Goal: Task Accomplishment & Management: Complete application form

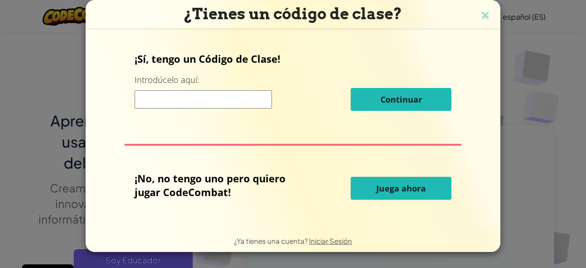
click at [378, 187] on span "Juega ahora" at bounding box center [401, 188] width 49 height 11
click at [393, 192] on span "Juega ahora" at bounding box center [401, 188] width 49 height 11
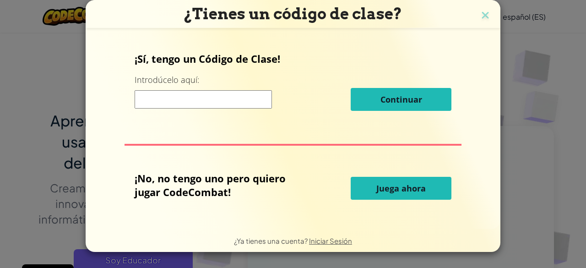
click at [393, 192] on span "Juega ahora" at bounding box center [401, 188] width 49 height 11
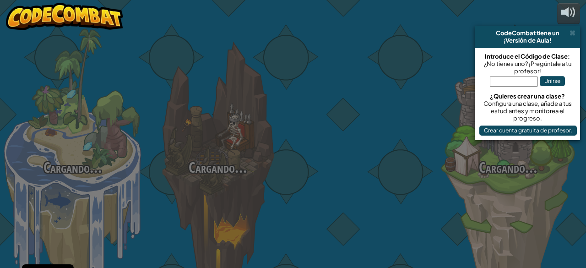
select select "es-ES"
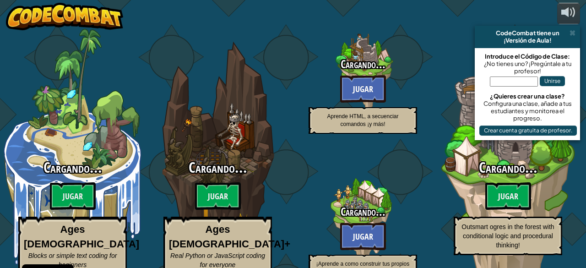
select select "es-ES"
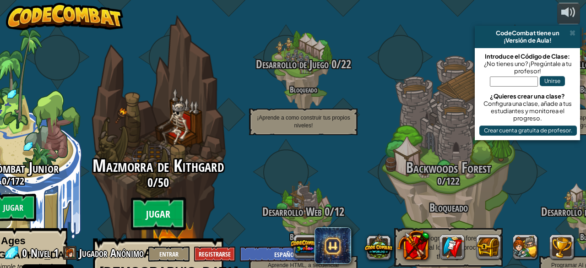
click at [172, 197] on btn "Jugar" at bounding box center [158, 213] width 55 height 33
select select "es-ES"
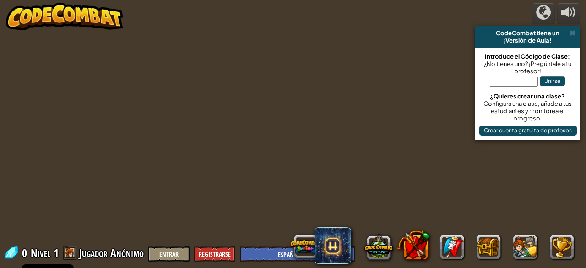
select select "es-ES"
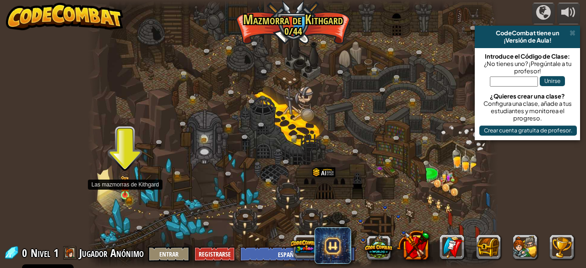
click at [124, 193] on img at bounding box center [125, 185] width 9 height 20
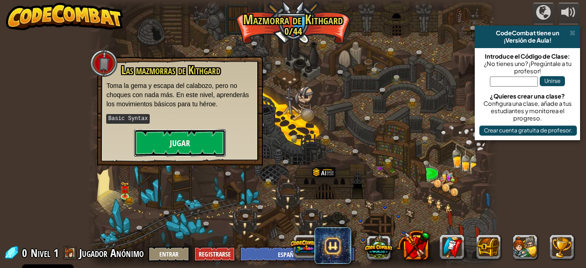
click at [174, 144] on button "Jugar" at bounding box center [180, 142] width 92 height 27
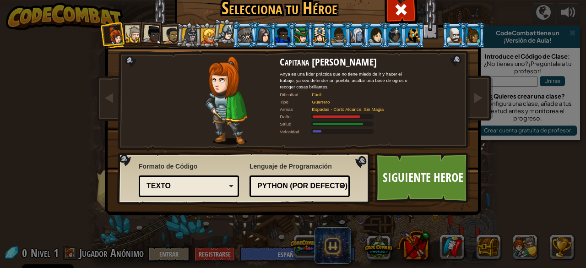
click at [275, 182] on div "Python (Por defecto)" at bounding box center [297, 186] width 79 height 11
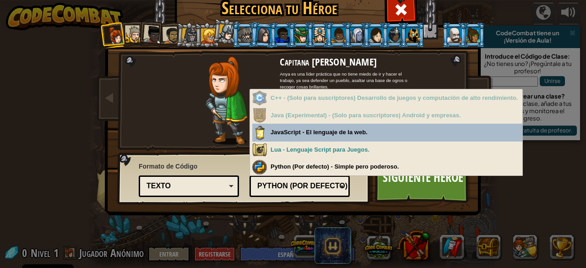
click at [198, 179] on div "Texto" at bounding box center [189, 186] width 88 height 14
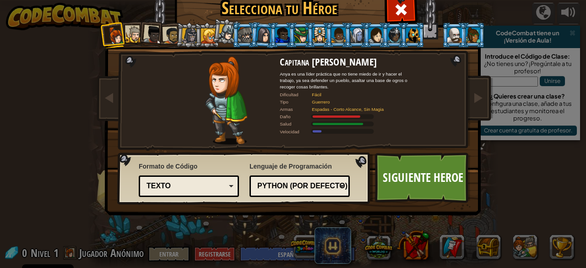
click at [410, 96] on div "Capitana [PERSON_NAME] Anya es una líder práctica que no tiene miedo de ir y ha…" at bounding box center [293, 118] width 344 height 200
click at [476, 99] on span at bounding box center [478, 97] width 11 height 11
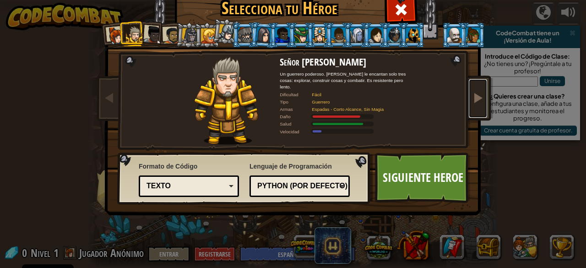
click at [476, 99] on span at bounding box center [478, 97] width 11 height 11
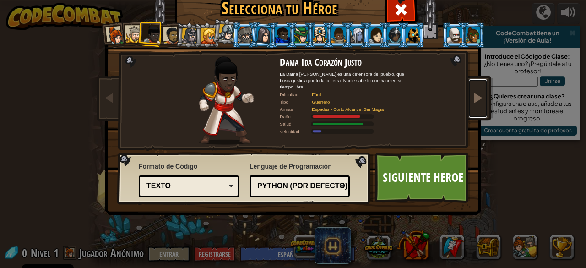
click at [476, 99] on span at bounding box center [478, 97] width 11 height 11
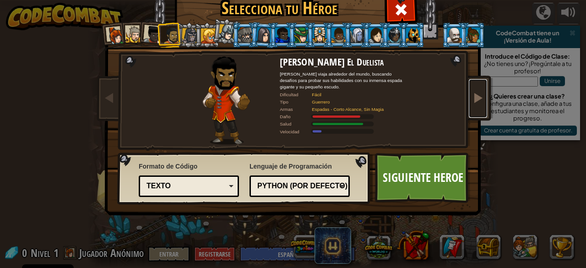
click at [476, 99] on span at bounding box center [478, 97] width 11 height 11
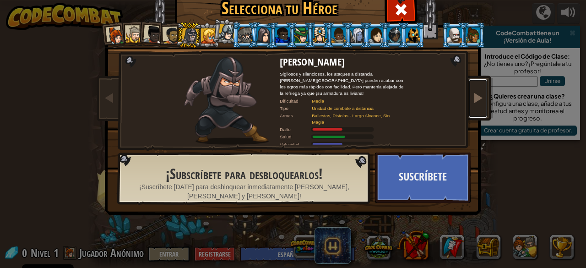
click at [476, 99] on span at bounding box center [478, 97] width 11 height 11
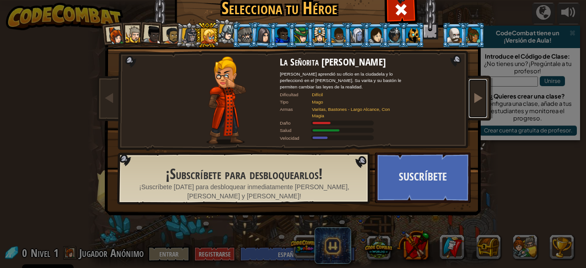
click at [476, 99] on span at bounding box center [478, 97] width 11 height 11
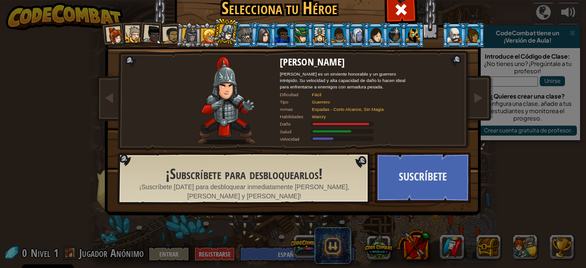
click at [165, 34] on div at bounding box center [171, 35] width 17 height 17
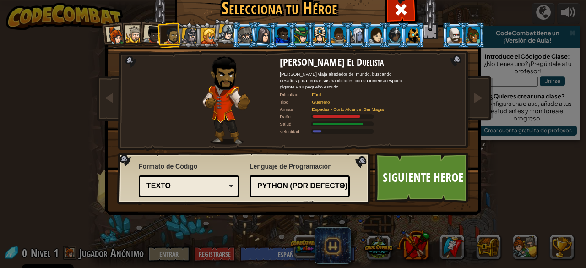
click at [157, 32] on li at bounding box center [169, 35] width 25 height 26
click at [150, 29] on div at bounding box center [153, 35] width 18 height 18
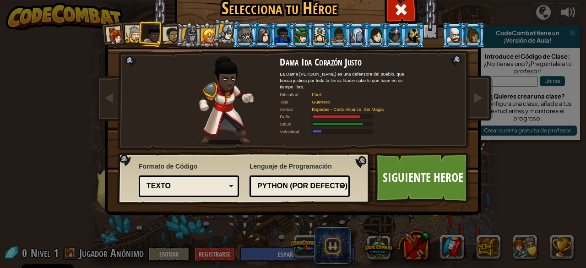
click at [126, 34] on div at bounding box center [134, 34] width 17 height 17
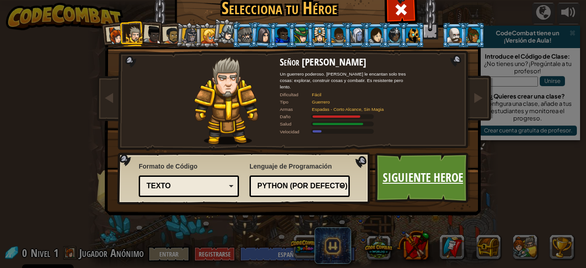
click at [396, 170] on link "Siguiente Heroe" at bounding box center [423, 178] width 96 height 50
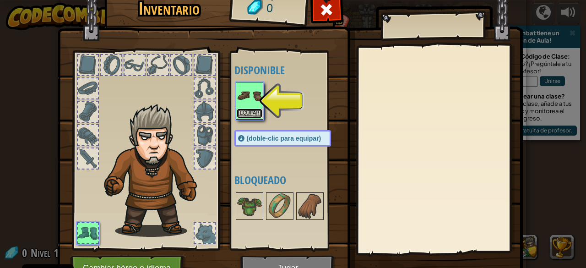
click at [252, 115] on button "Equipar" at bounding box center [250, 114] width 26 height 10
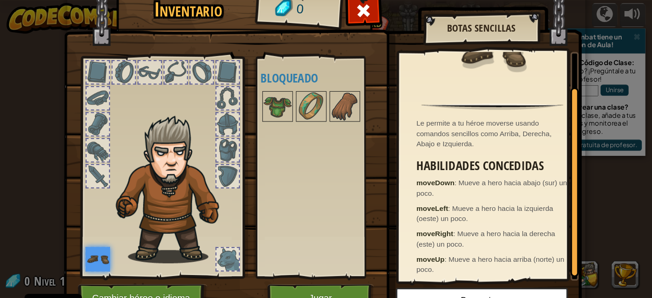
scroll to position [39, 0]
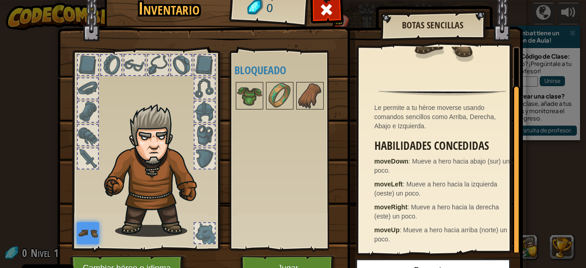
drag, startPoint x: 511, startPoint y: 151, endPoint x: 509, endPoint y: 212, distance: 61.5
click at [509, 212] on div "Le permite a tu héroe moverse usando comandos sencillos como Arriba, Derecha, A…" at bounding box center [440, 150] width 162 height 206
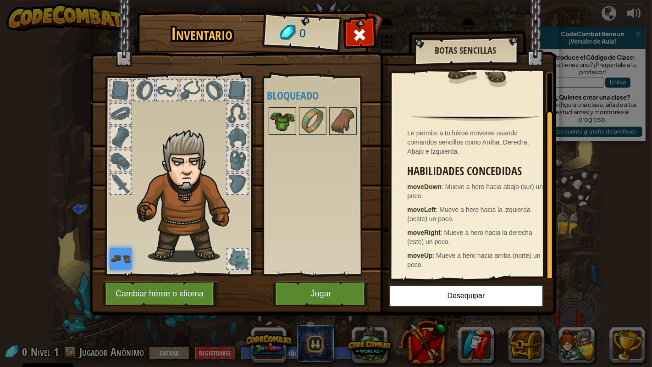
click at [287, 121] on img at bounding box center [282, 121] width 26 height 26
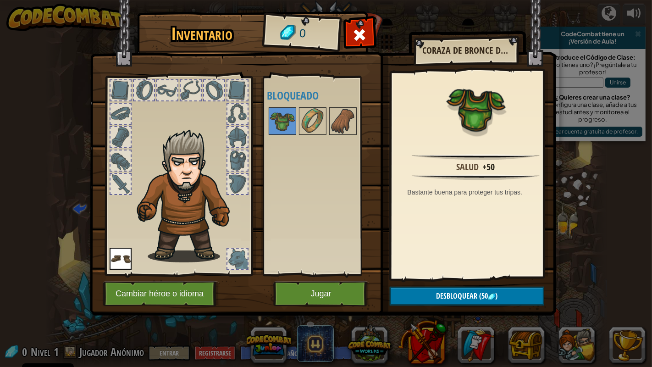
click at [308, 214] on div "Disponible Equipar (doble-clic para equipar) Bloqueado" at bounding box center [324, 175] width 115 height 191
click at [340, 268] on button "Jugar" at bounding box center [321, 293] width 96 height 25
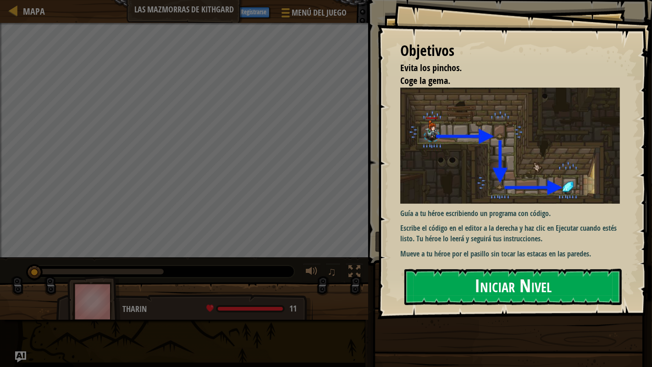
click at [453, 268] on button "Iniciar Nivel" at bounding box center [512, 287] width 217 height 36
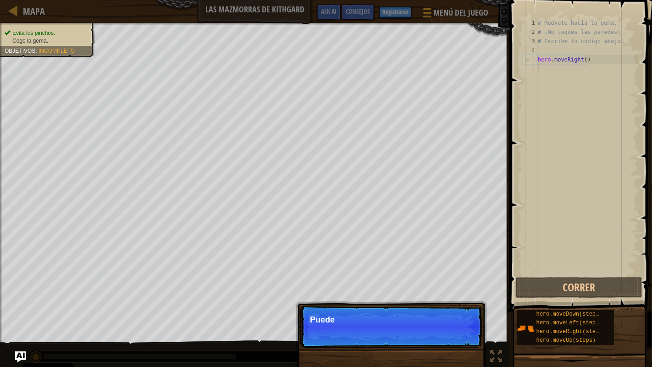
click at [446, 268] on p "Saltar (esc) Continuar Puede" at bounding box center [391, 326] width 182 height 42
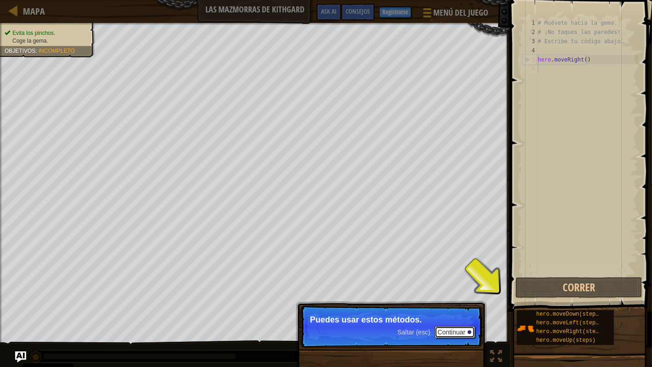
click at [446, 268] on button "Continuar" at bounding box center [454, 332] width 40 height 12
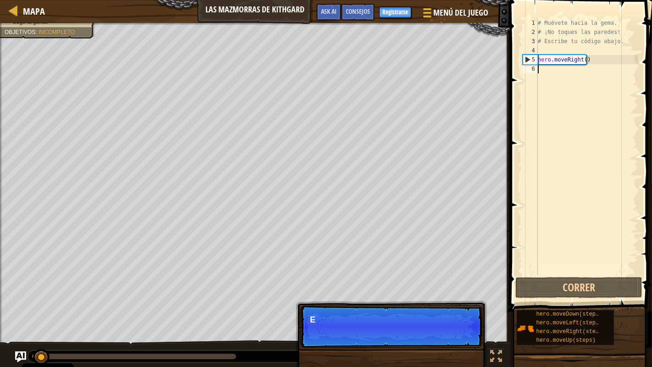
scroll to position [4, 0]
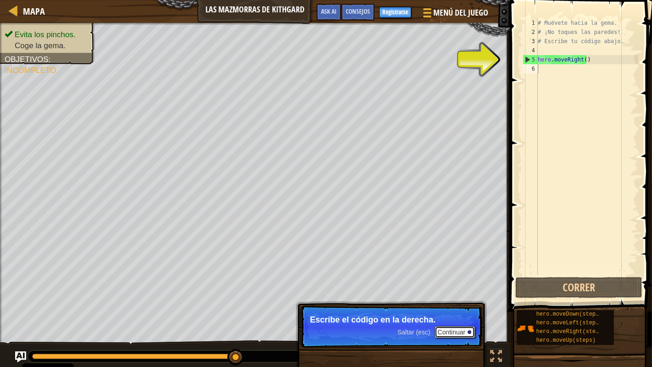
click at [446, 268] on button "Continuar" at bounding box center [454, 332] width 40 height 12
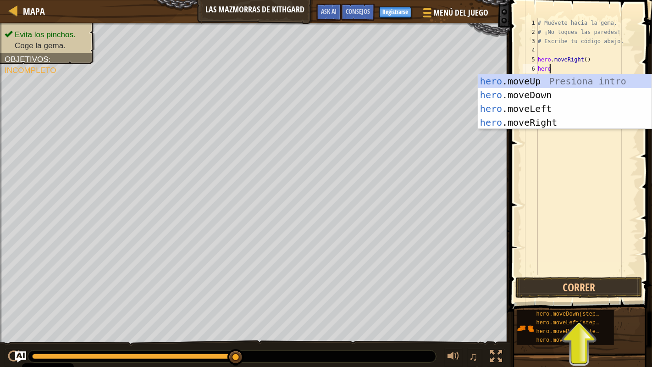
type textarea "hero."
click at [586, 88] on div "hero. moveUp Presiona intro hero. moveDown Presiona intro hero. moveLeft Presio…" at bounding box center [565, 115] width 174 height 82
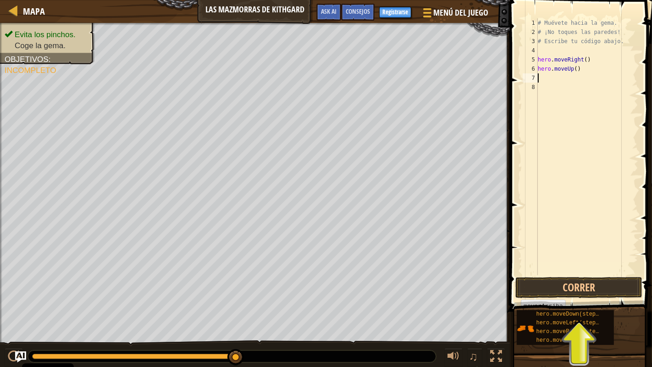
scroll to position [4, 0]
click at [572, 69] on div "# Muévete hacia la gema. # ¡No toques las paredes! # Escribe tu código abajo. h…" at bounding box center [587, 155] width 102 height 275
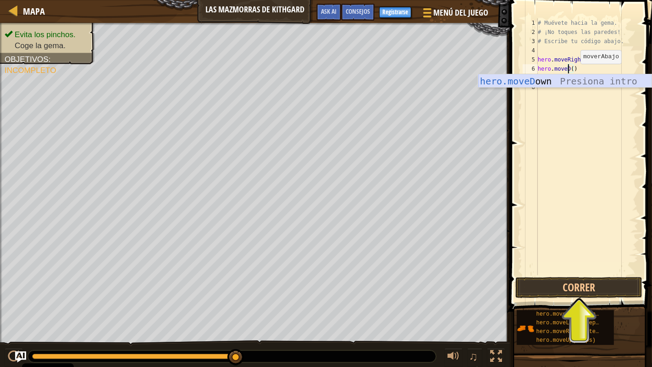
click at [572, 77] on div "hero.moveD own Presiona intro" at bounding box center [565, 94] width 174 height 41
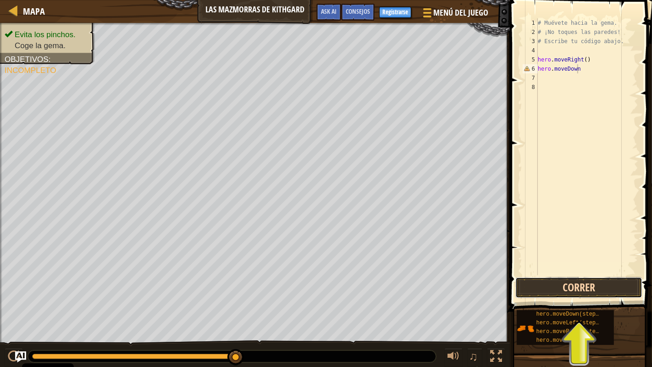
click at [565, 268] on button "Correr" at bounding box center [578, 287] width 127 height 21
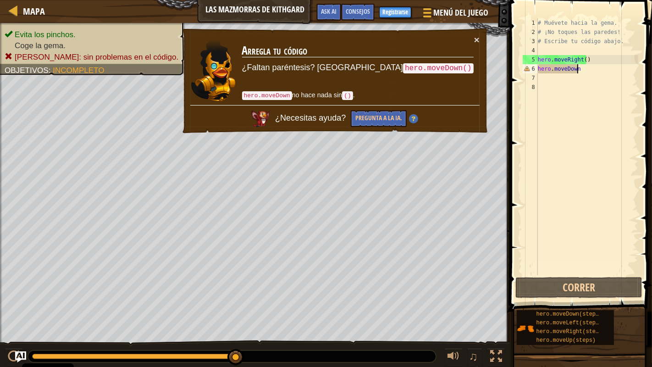
click at [584, 71] on div "# Muévete hacia la gema. # ¡No toques las paredes! # Escribe tu código abajo. h…" at bounding box center [587, 155] width 102 height 275
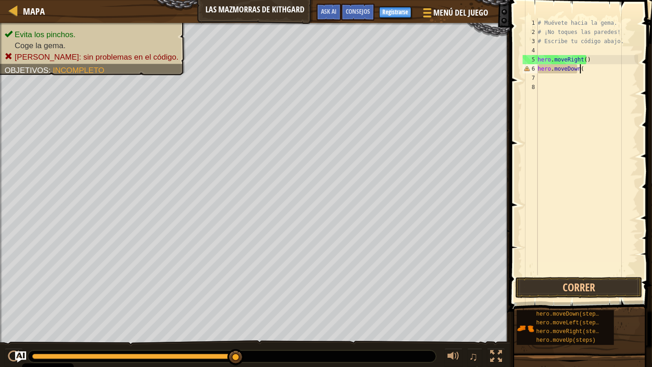
scroll to position [4, 3]
type textarea "hero.moveDown()"
click at [586, 268] on button "Correr" at bounding box center [578, 287] width 127 height 21
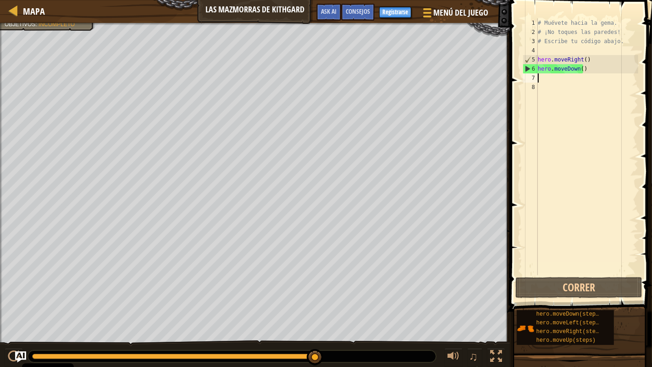
click at [586, 81] on div "# Muévete hacia la gema. # ¡No toques las paredes! # Escribe tu código abajo. h…" at bounding box center [587, 155] width 102 height 275
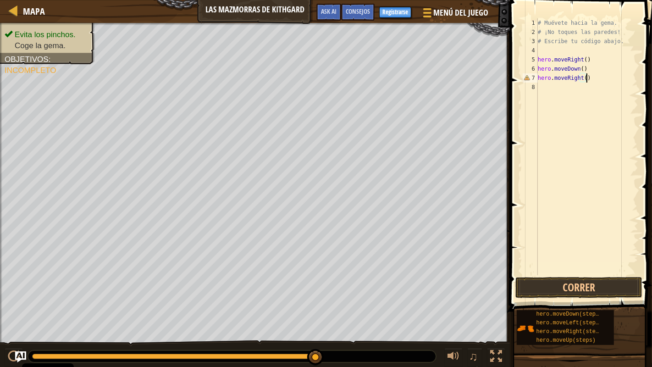
scroll to position [4, 3]
type textarea "hero.moveRight()"
click at [576, 268] on button "Correr" at bounding box center [578, 287] width 127 height 21
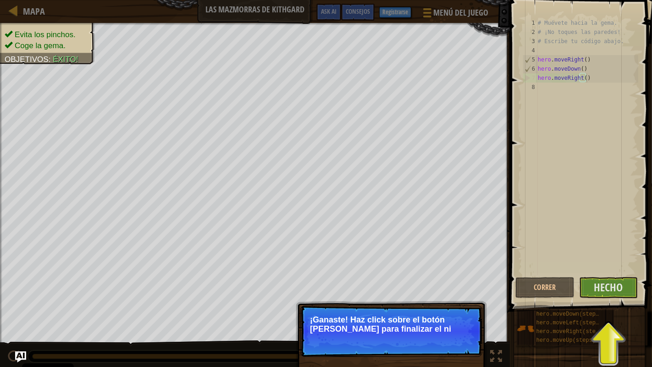
click at [464, 268] on p "¡Ganaste! Haz click sobre el botón [PERSON_NAME] para finalizar el ni" at bounding box center [391, 324] width 163 height 18
click at [464, 268] on p "¡Ganaste! Haz click sobre el botón Hecho para finalizar el nivel." at bounding box center [391, 324] width 163 height 18
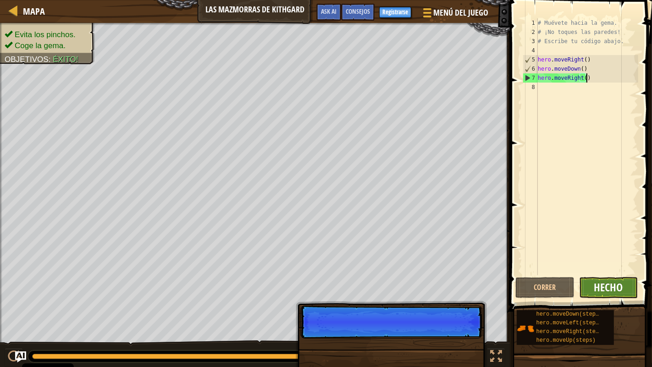
click at [586, 268] on span "Hecho" at bounding box center [607, 287] width 29 height 15
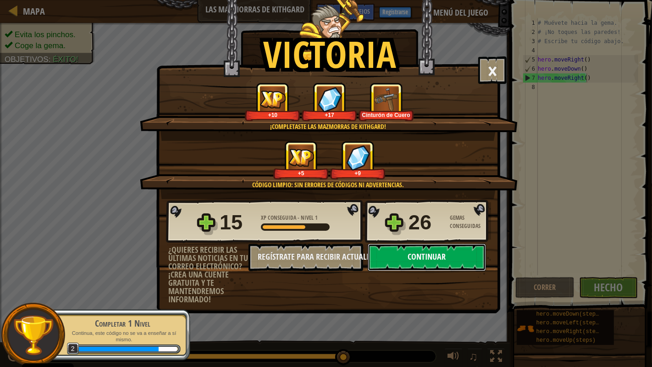
click at [460, 255] on button "Continuar" at bounding box center [426, 256] width 118 height 27
select select "es-ES"
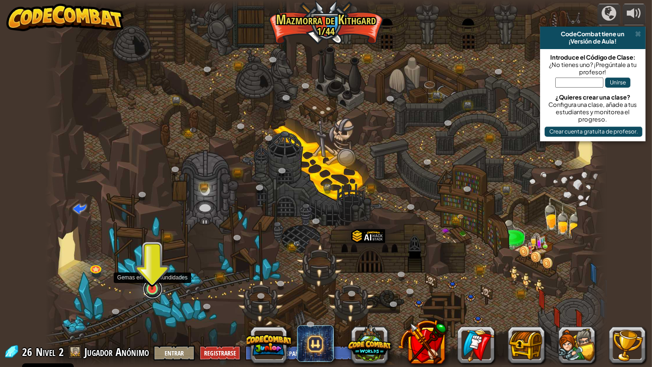
click at [149, 268] on link at bounding box center [152, 289] width 18 height 18
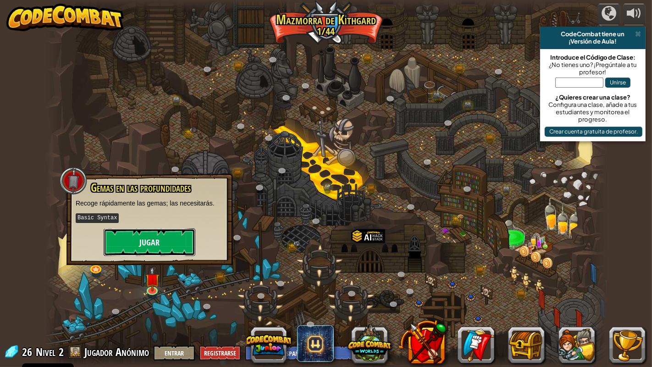
click at [163, 244] on button "Jugar" at bounding box center [150, 241] width 92 height 27
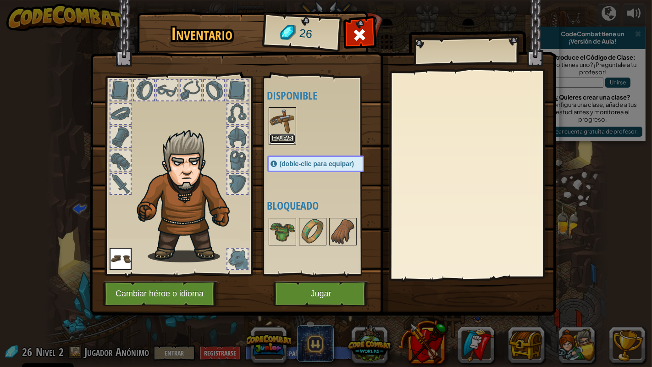
click at [277, 134] on button "Equipar" at bounding box center [282, 139] width 26 height 10
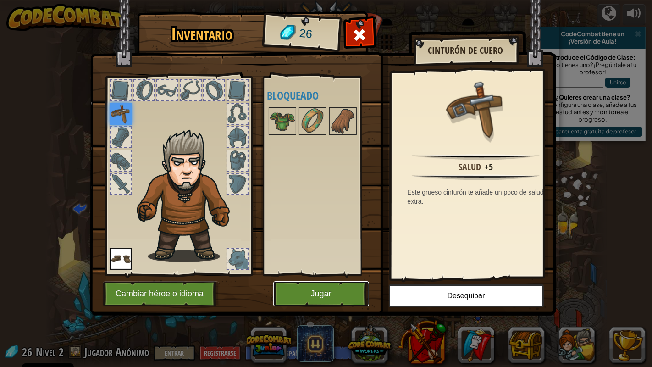
click at [343, 268] on button "Jugar" at bounding box center [321, 293] width 96 height 25
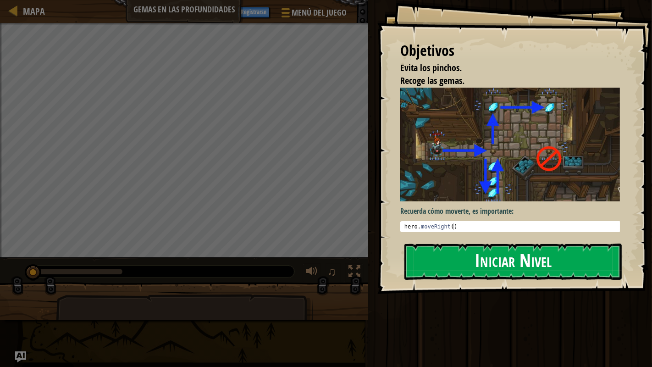
click at [434, 266] on button "Iniciar Nivel" at bounding box center [512, 261] width 217 height 36
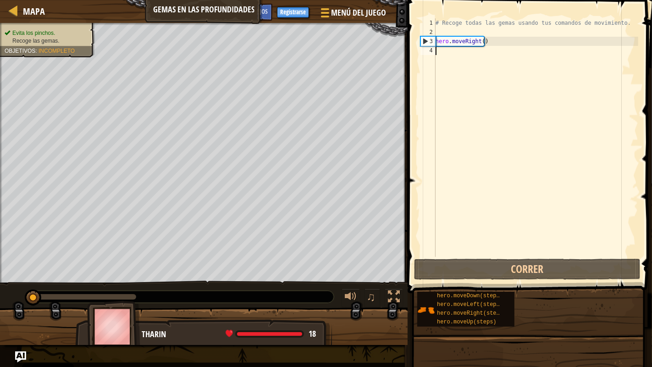
scroll to position [4, 0]
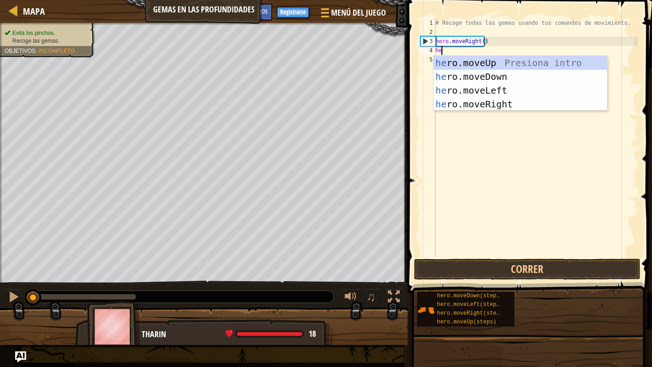
type textarea "her"
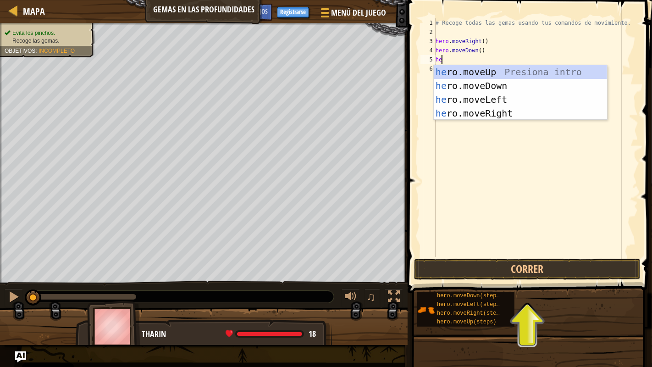
type textarea "her"
click at [482, 75] on div "her o.moveUp Presiona intro her o.moveDown Presiona intro her o.moveLeft Presio…" at bounding box center [520, 106] width 174 height 82
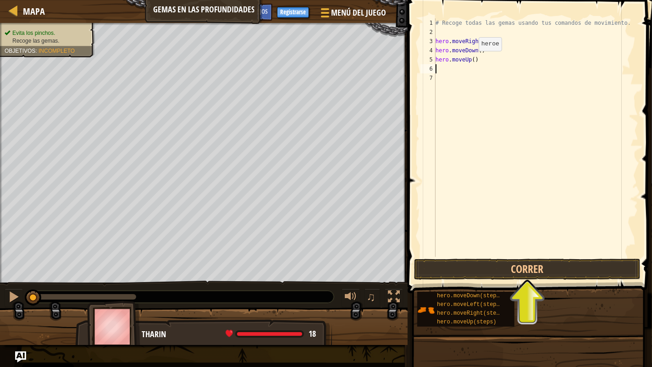
click at [471, 60] on div "# Recoge todas las gemas usando tus comandos de movimiento. hero . moveRight ( …" at bounding box center [535, 146] width 204 height 257
type textarea "hero.moveUp(2)"
click at [464, 66] on div "# Recoge todas las gemas usando tus comandos de movimiento. hero . moveRight ( …" at bounding box center [535, 146] width 204 height 257
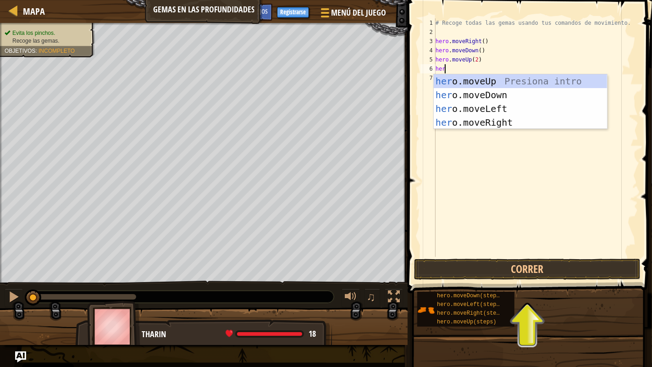
type textarea "hero"
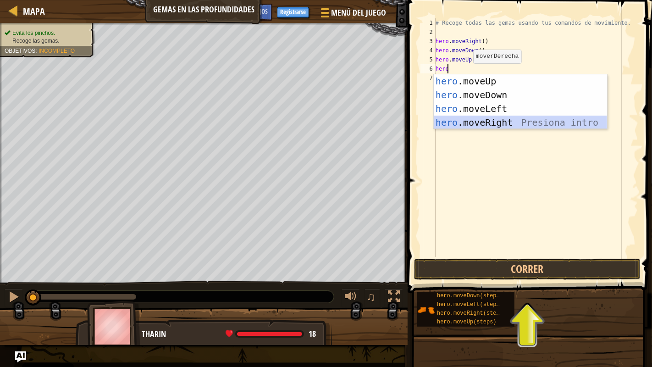
click at [500, 123] on div "hero .moveUp Presiona intro hero .moveDown Presiona intro hero .moveLeft Presio…" at bounding box center [520, 115] width 174 height 82
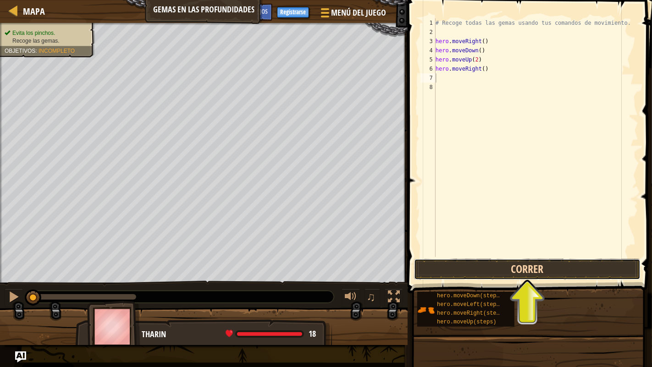
click at [504, 268] on button "Correr" at bounding box center [527, 268] width 226 height 21
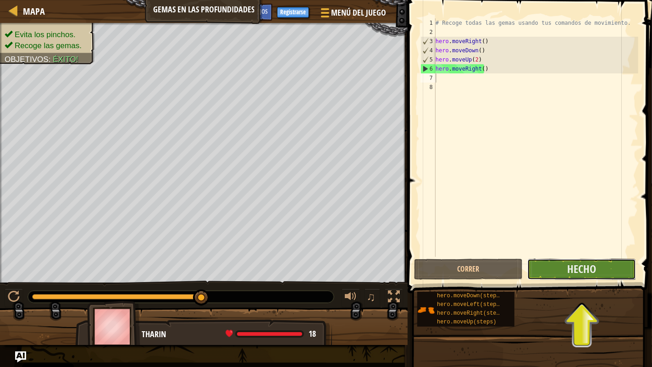
click at [558, 268] on button "Hecho" at bounding box center [581, 268] width 109 height 21
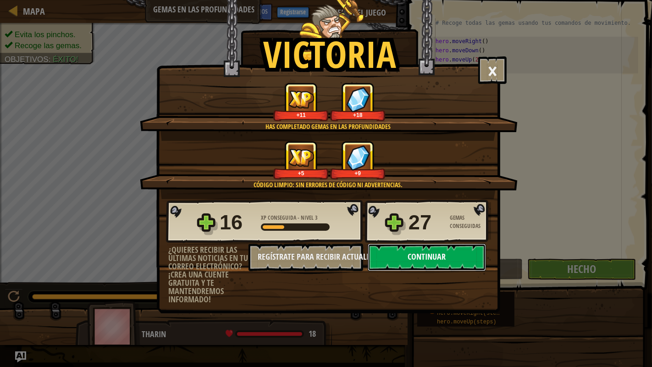
click at [446, 257] on button "Continuar" at bounding box center [426, 256] width 118 height 27
select select "es-ES"
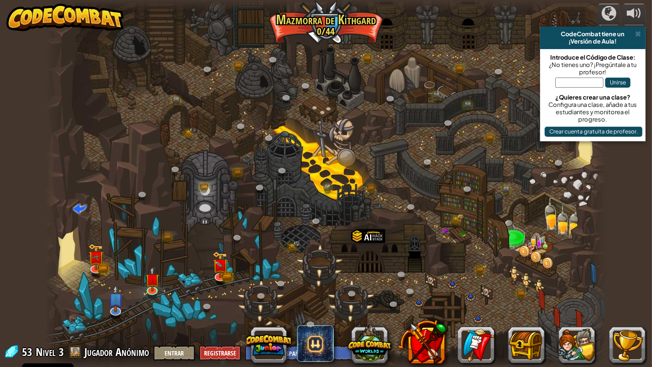
select select "es-ES"
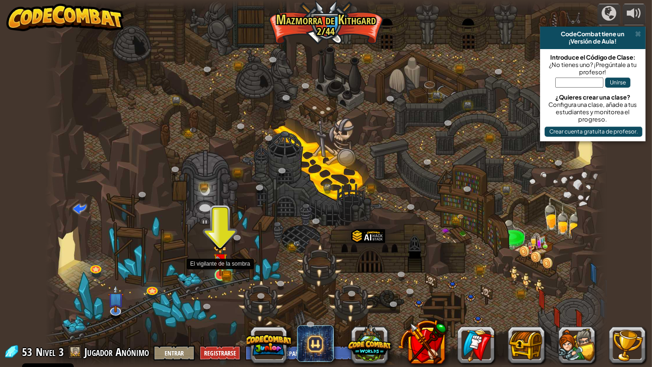
click at [220, 268] on img at bounding box center [220, 260] width 14 height 32
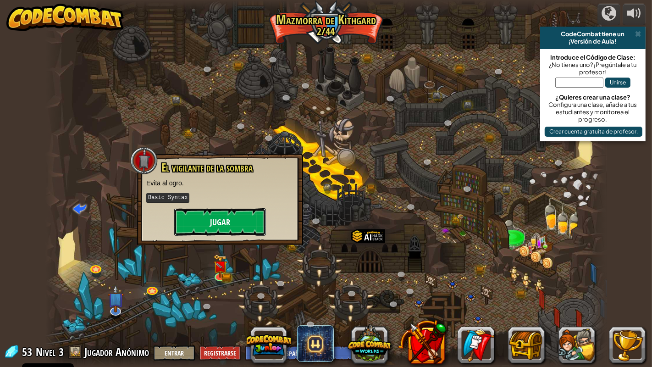
click at [217, 224] on button "Jugar" at bounding box center [220, 221] width 92 height 27
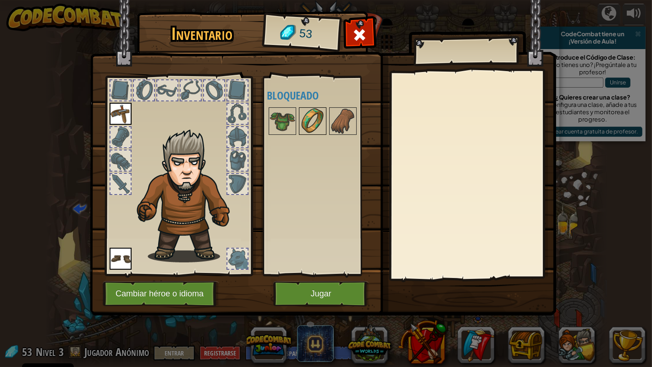
click at [315, 125] on img at bounding box center [313, 121] width 26 height 26
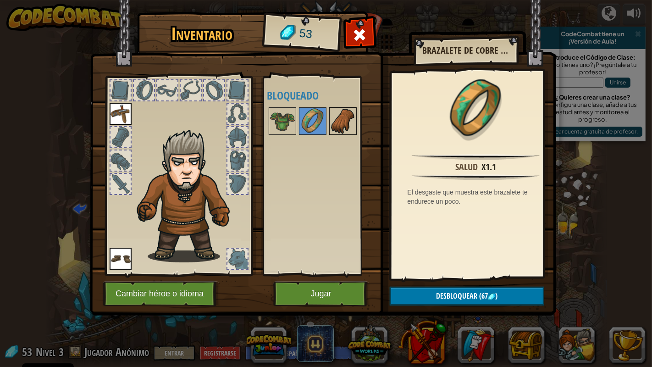
click at [331, 123] on img at bounding box center [343, 121] width 26 height 26
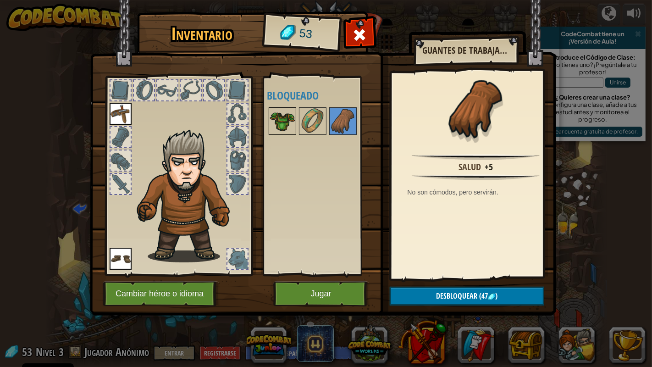
click at [276, 116] on img at bounding box center [282, 121] width 26 height 26
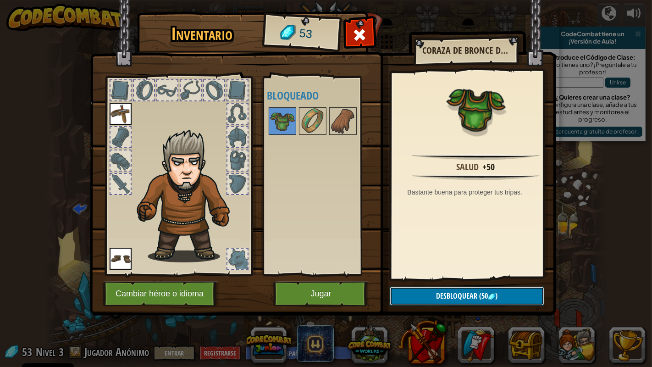
click at [424, 268] on button "Desbloquear (50 )" at bounding box center [466, 295] width 154 height 19
click at [424, 268] on button "Confirmar" at bounding box center [466, 295] width 154 height 19
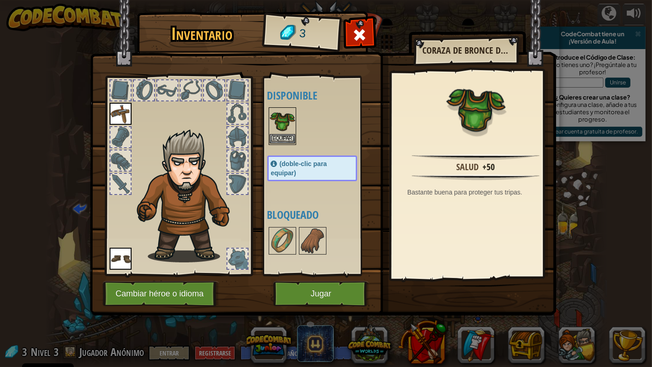
click at [279, 129] on img at bounding box center [282, 121] width 26 height 26
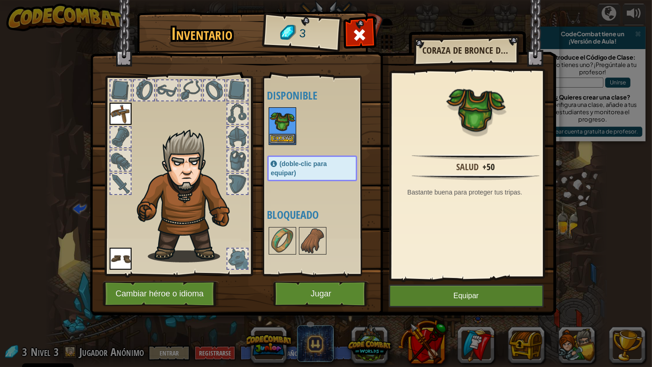
click at [279, 129] on img at bounding box center [282, 121] width 26 height 26
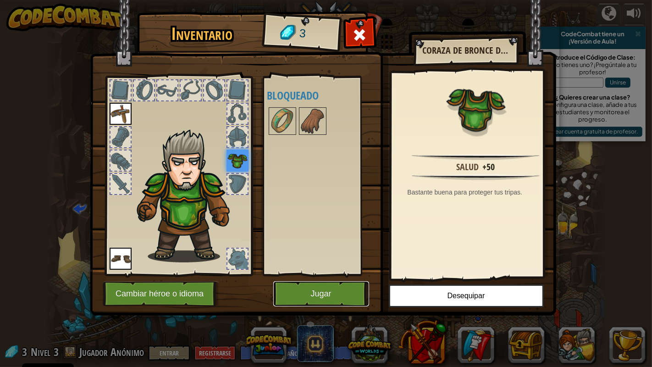
click at [309, 268] on button "Jugar" at bounding box center [321, 293] width 96 height 25
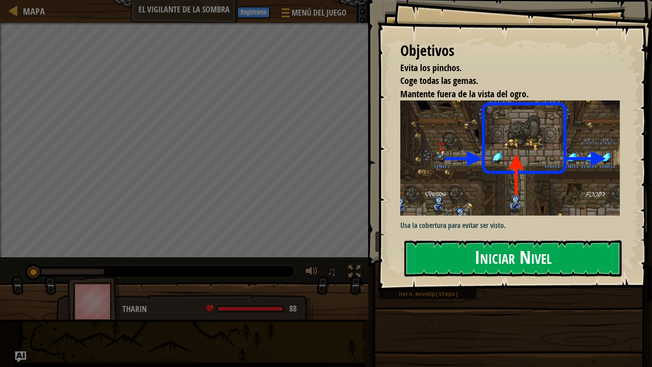
click at [480, 264] on button "Iniciar Nivel" at bounding box center [512, 258] width 217 height 36
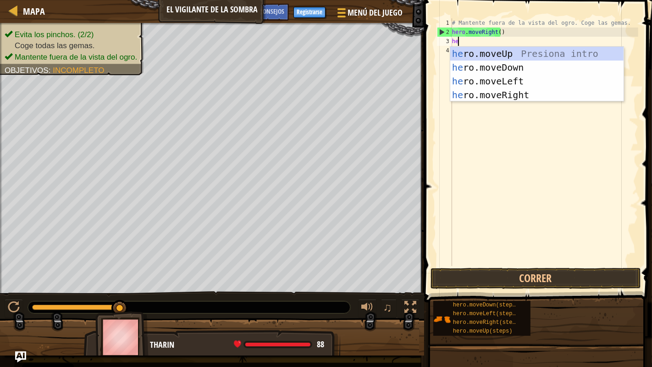
type textarea "her"
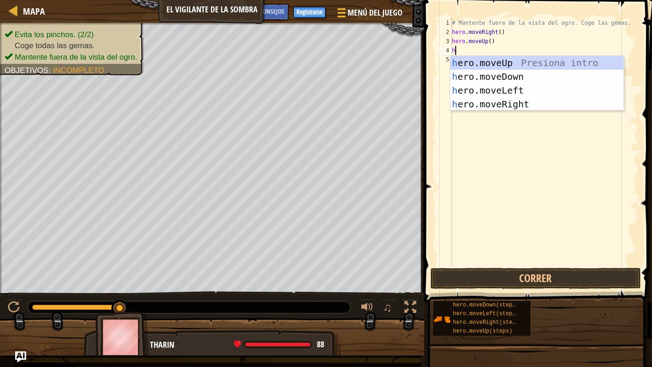
type textarea "her"
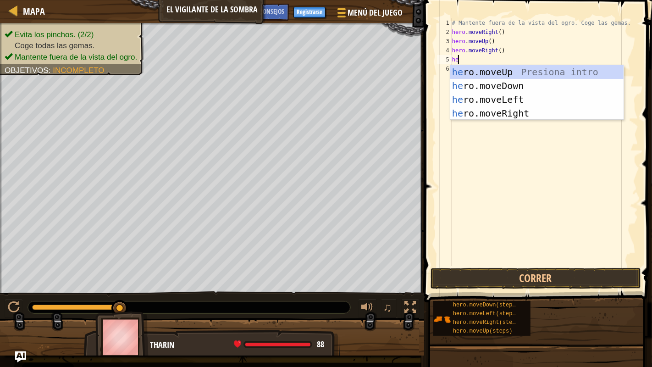
type textarea "her"
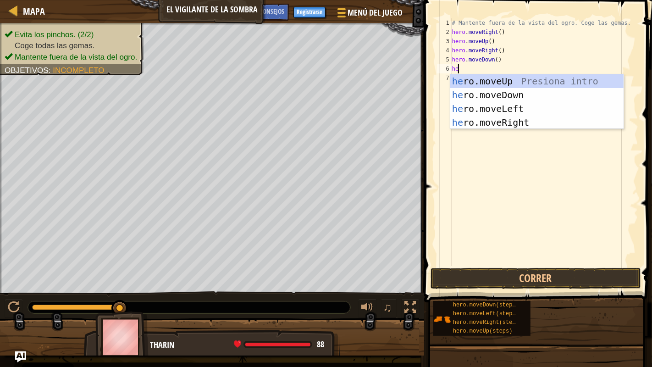
type textarea "her"
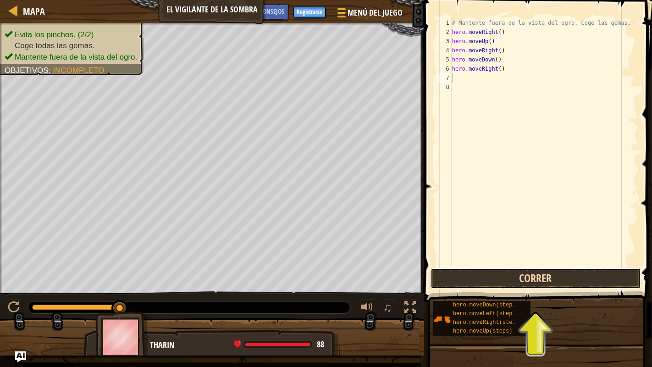
click at [522, 268] on button "Correr" at bounding box center [535, 278] width 210 height 21
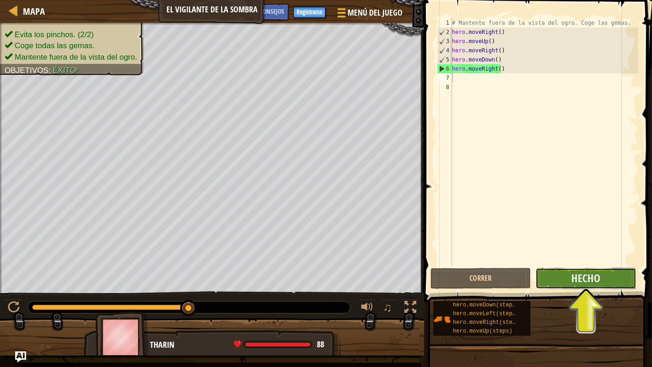
click at [544, 268] on button "Hecho" at bounding box center [585, 278] width 100 height 21
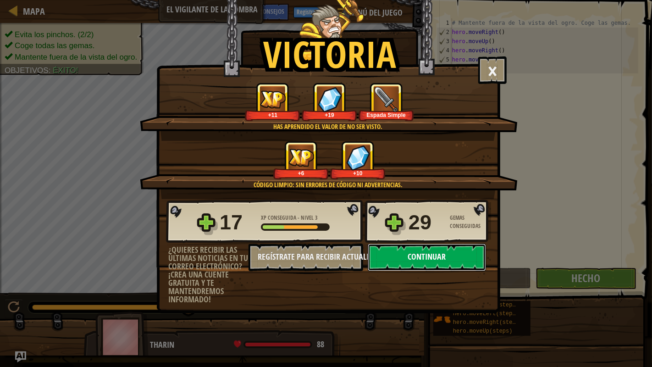
click at [448, 258] on button "Continuar" at bounding box center [426, 256] width 118 height 27
select select "es-ES"
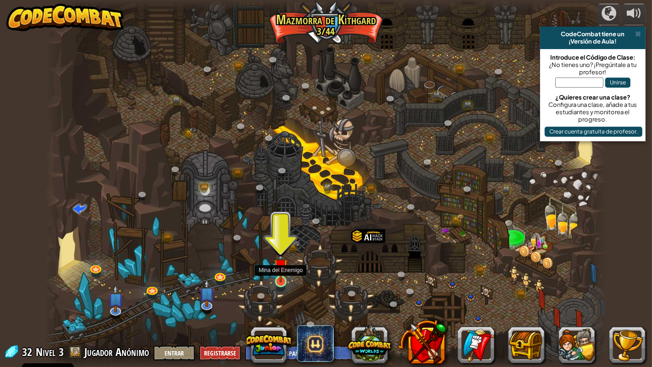
click at [282, 268] on img at bounding box center [281, 265] width 14 height 33
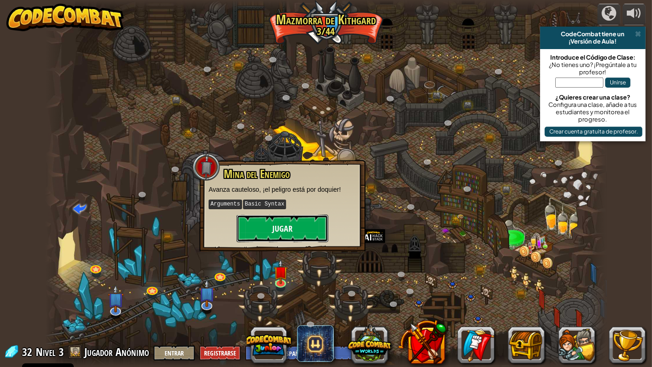
click at [281, 217] on button "Jugar" at bounding box center [282, 227] width 92 height 27
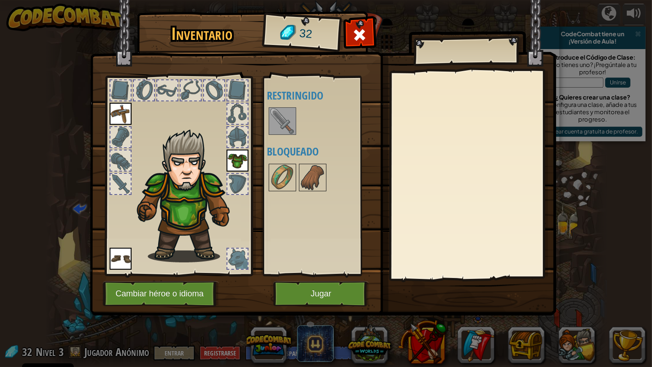
click at [279, 123] on img at bounding box center [282, 121] width 26 height 26
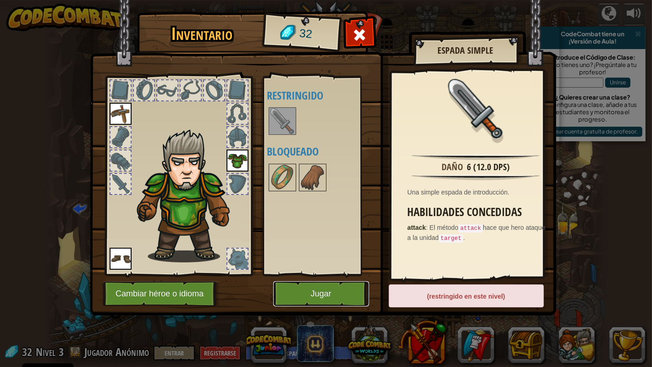
click at [306, 268] on button "Jugar" at bounding box center [321, 293] width 96 height 25
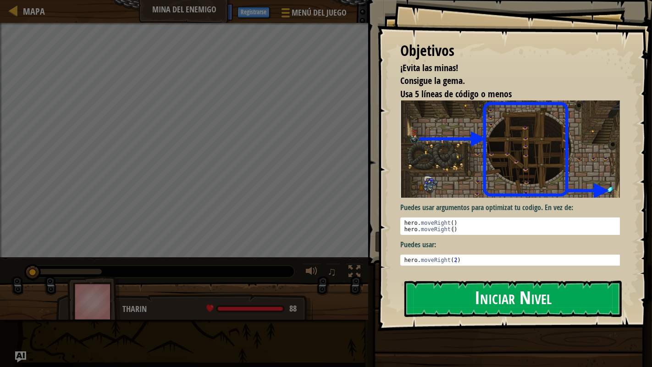
click at [442, 268] on button "Iniciar Nivel" at bounding box center [512, 298] width 217 height 36
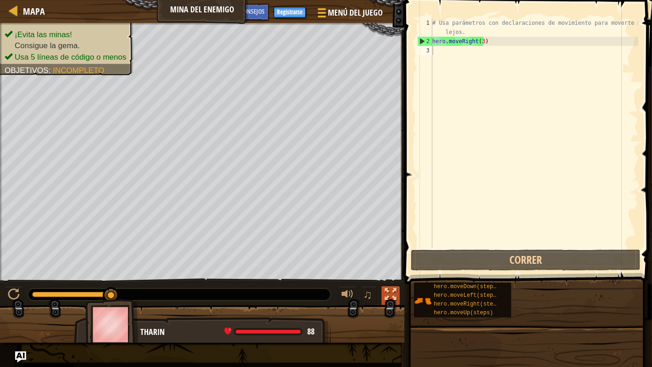
click at [389, 268] on div at bounding box center [390, 294] width 12 height 12
type textarea "he"
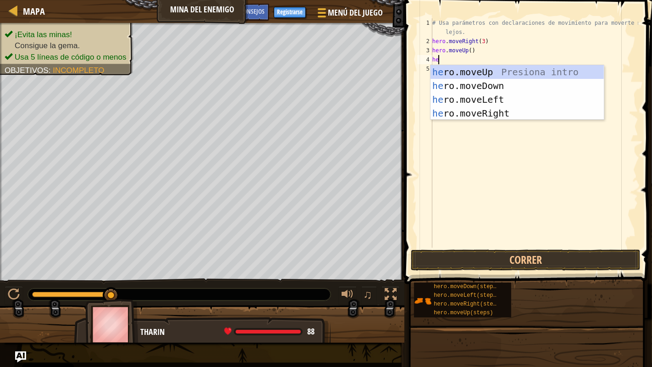
type textarea "her"
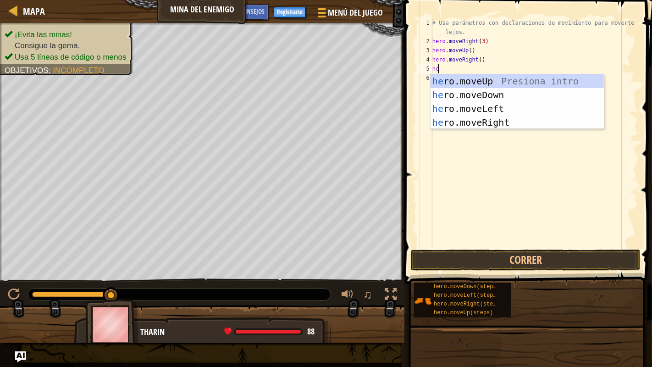
type textarea "her"
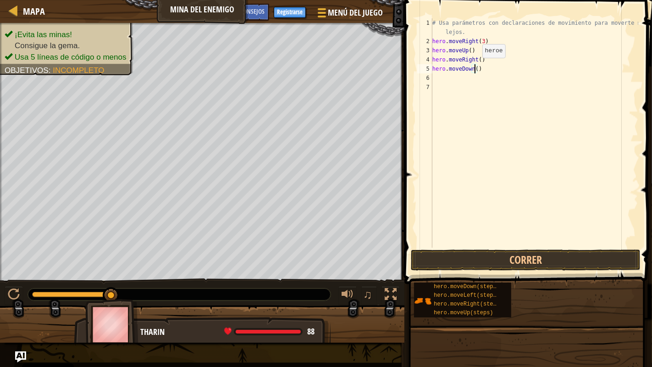
click at [474, 66] on div "# Usa parámetros con declaraciones de movimiento para moverte más lejos. hero .…" at bounding box center [534, 146] width 208 height 257
type textarea "hero.moveDown(3)"
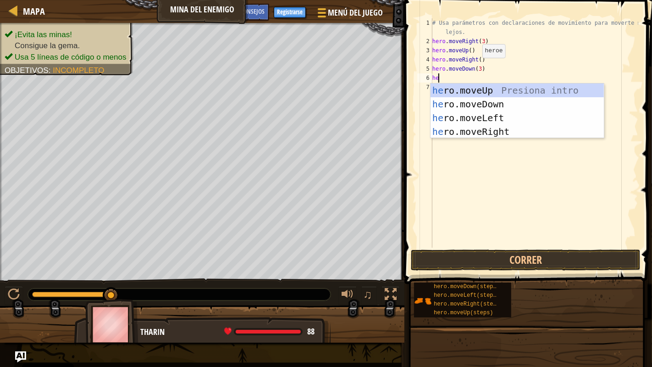
type textarea "her"
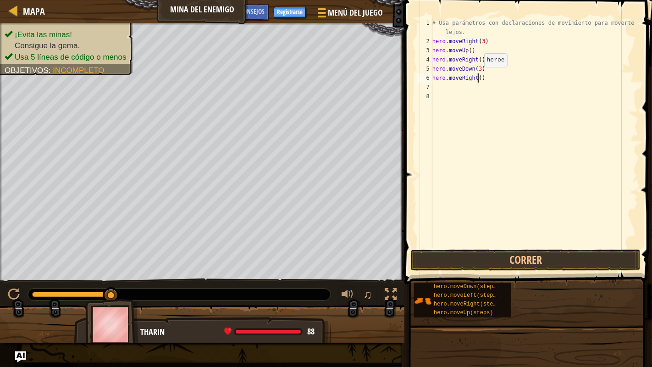
click at [476, 76] on div "# Usa parámetros con declaraciones de movimiento para moverte más lejos. hero .…" at bounding box center [534, 146] width 208 height 257
type textarea "hero.moveRight(2)"
click at [502, 266] on button "Correr" at bounding box center [526, 259] width 230 height 21
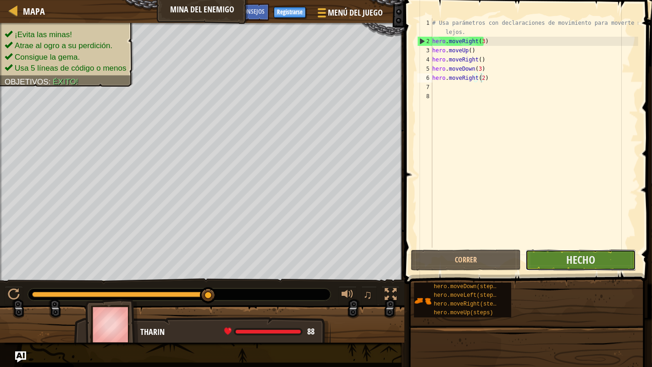
click at [586, 266] on button "Hecho" at bounding box center [580, 259] width 110 height 21
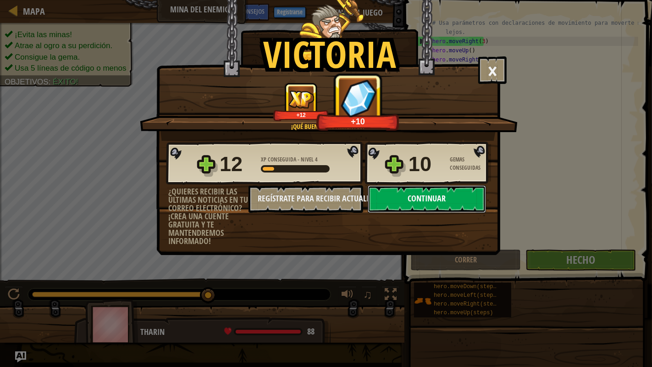
click at [467, 196] on button "Continuar" at bounding box center [426, 198] width 118 height 27
select select "es-ES"
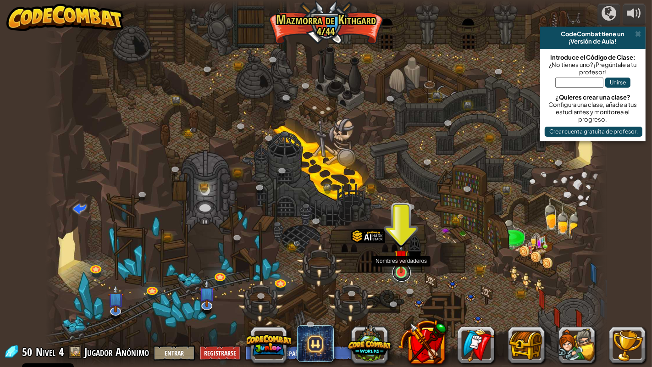
click at [402, 268] on link at bounding box center [401, 272] width 18 height 18
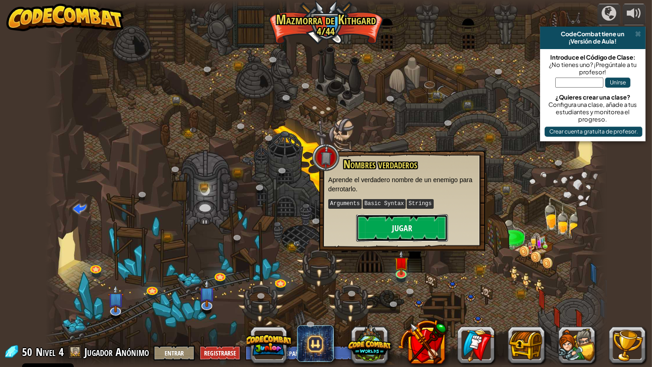
click at [402, 226] on button "Jugar" at bounding box center [402, 227] width 92 height 27
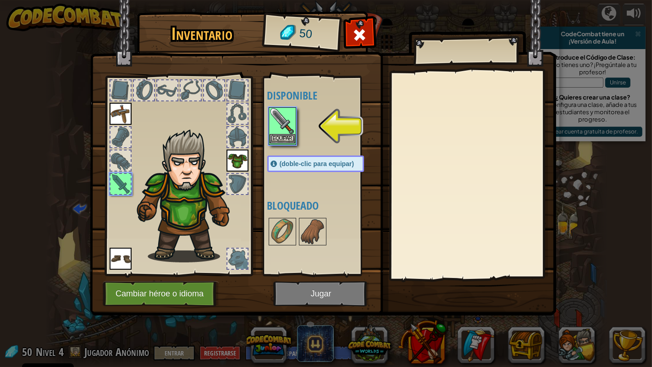
click at [281, 132] on img at bounding box center [282, 121] width 26 height 26
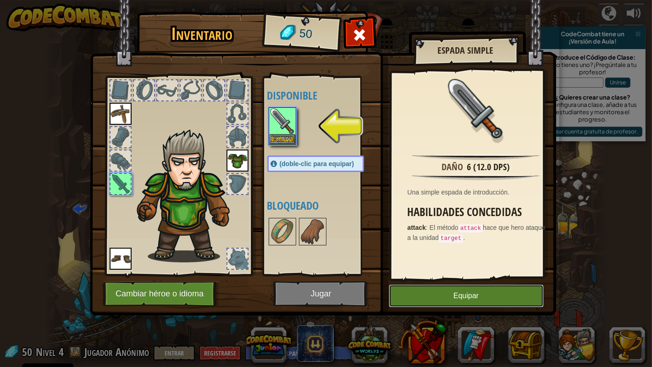
click at [419, 268] on button "Equipar" at bounding box center [466, 295] width 155 height 23
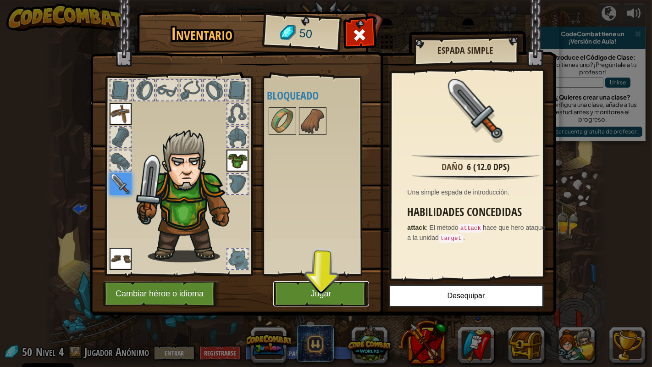
click at [358, 268] on button "Jugar" at bounding box center [321, 293] width 96 height 25
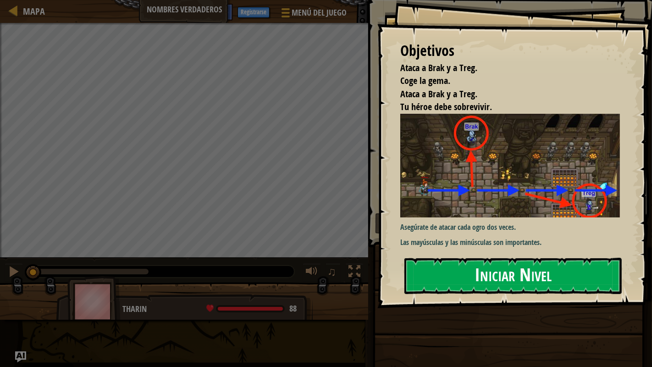
click at [445, 268] on button "Iniciar Nivel" at bounding box center [512, 276] width 217 height 36
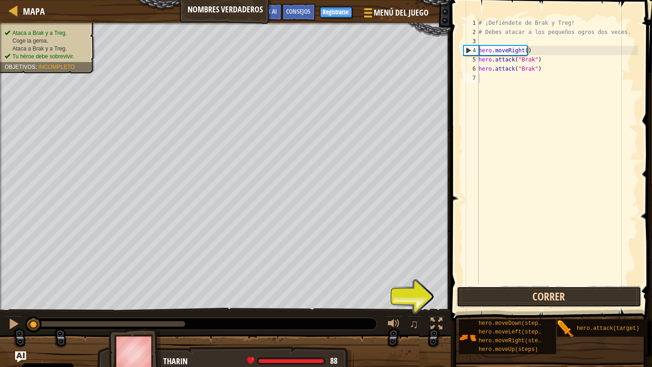
click at [500, 268] on button "Correr" at bounding box center [548, 296] width 185 height 21
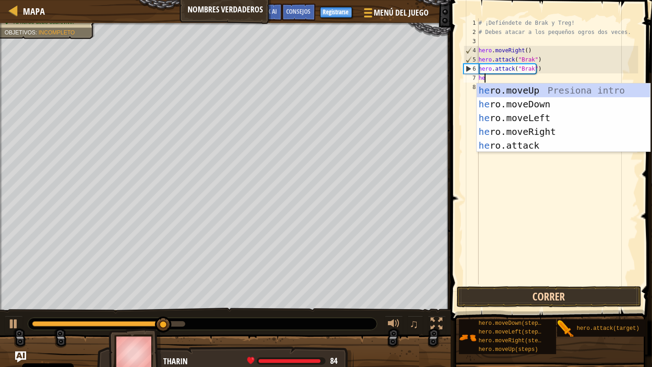
type textarea "her"
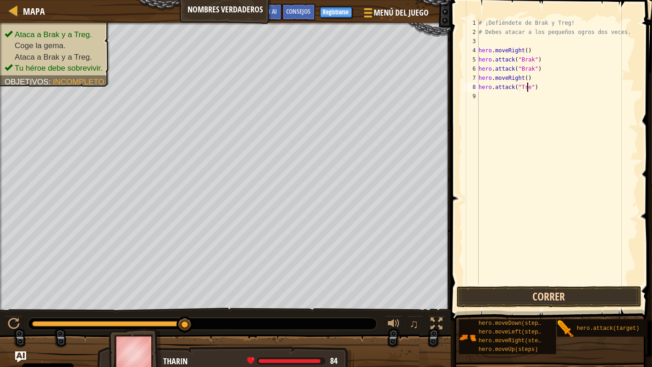
scroll to position [4, 4]
type textarea "hero.attack("Treg")"
click at [500, 268] on button "Correr" at bounding box center [548, 296] width 185 height 21
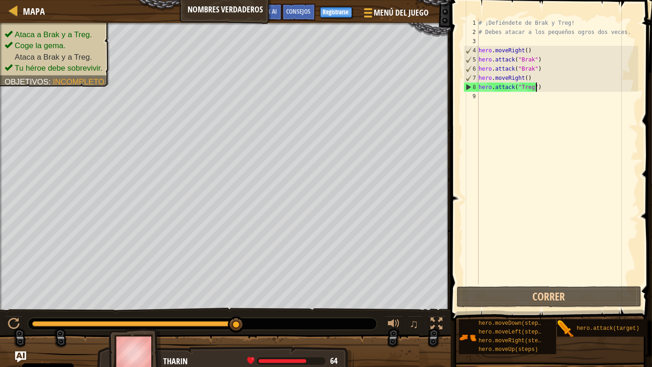
click at [540, 88] on div "# ¡Defiéndete de Brak y Treg! # Debes atacar a los pequeños ogros dos veces. he…" at bounding box center [557, 160] width 161 height 284
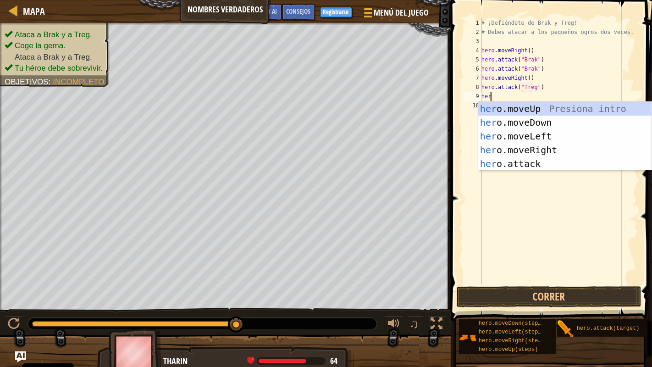
scroll to position [4, 0]
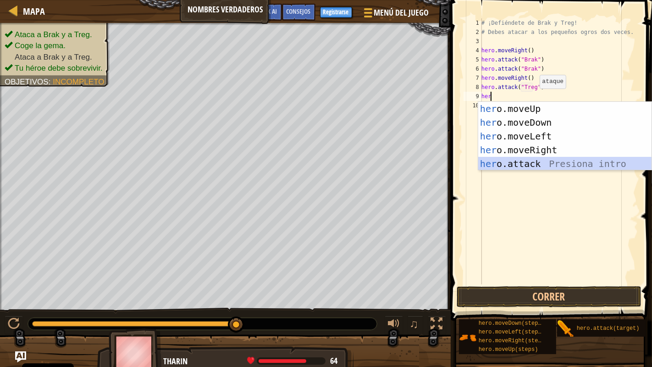
click at [529, 164] on div "her o.moveUp Presiona intro her o.moveDown Presiona intro her o.moveLeft Presio…" at bounding box center [565, 150] width 174 height 96
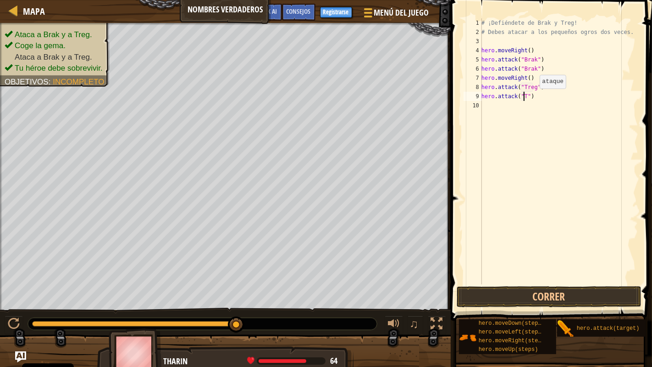
scroll to position [4, 4]
click at [406, 90] on div "Mapa Nombres verdaderos Menú del Juego Hecho Registrarse Consejos Ask AI 1 הההה…" at bounding box center [326, 183] width 652 height 367
click at [539, 93] on div "# ¡Defiéndete de Brak y Treg! # Debes atacar a los pequeños ogros dos veces. he…" at bounding box center [558, 151] width 159 height 266
type textarea "h"
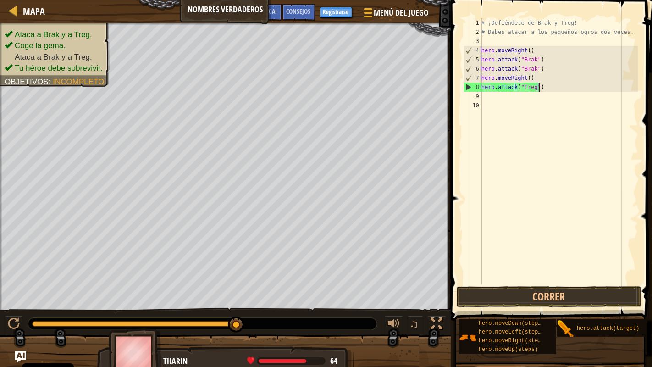
click at [540, 86] on div "# ¡Defiéndete de Brak y Treg! # Debes atacar a los pequeños ogros dos veces. he…" at bounding box center [558, 160] width 159 height 284
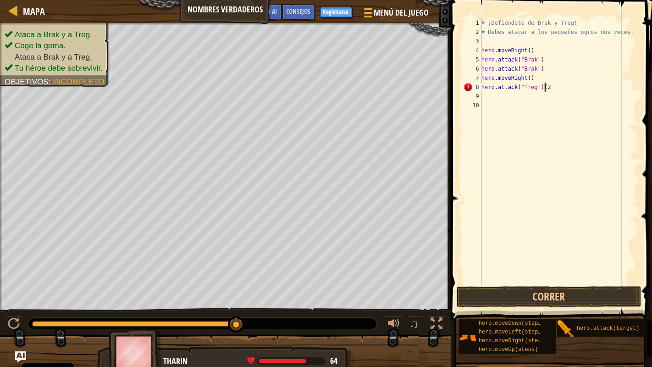
scroll to position [4, 5]
click at [544, 268] on button "Correr" at bounding box center [548, 296] width 185 height 21
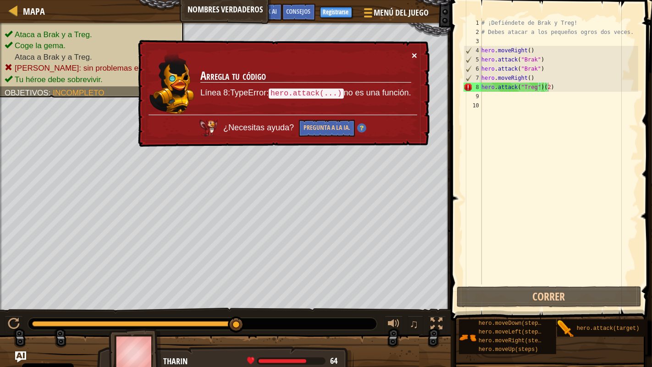
click at [411, 54] on button "×" at bounding box center [413, 55] width 5 height 10
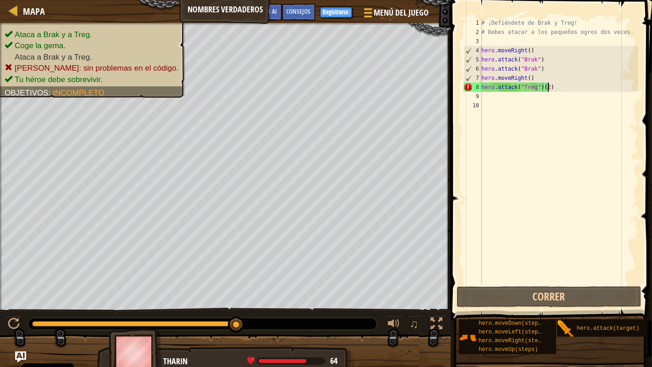
click at [559, 90] on div "# ¡Defiéndete de Brak y Treg! # Debes atacar a los pequeños ogros dos veces. he…" at bounding box center [558, 160] width 159 height 284
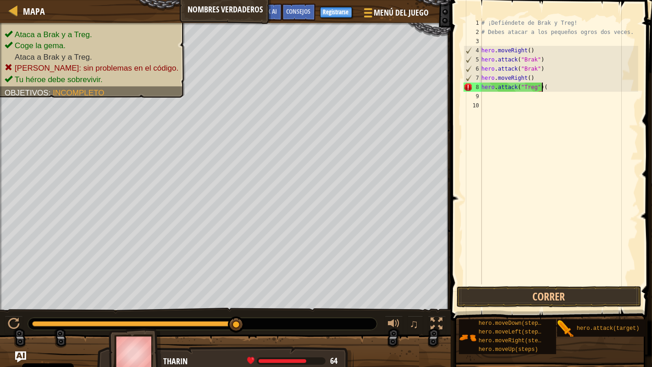
scroll to position [4, 4]
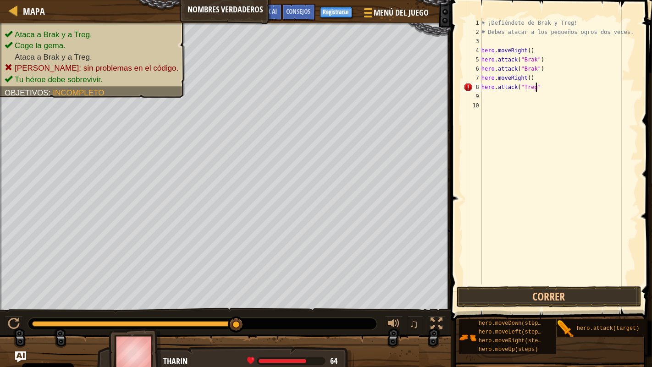
type textarea "hero.attack("Treg")"
click at [539, 95] on div "# ¡Defiéndete de Brak y Treg! # Debes atacar a los pequeños ogros dos veces. he…" at bounding box center [558, 160] width 159 height 284
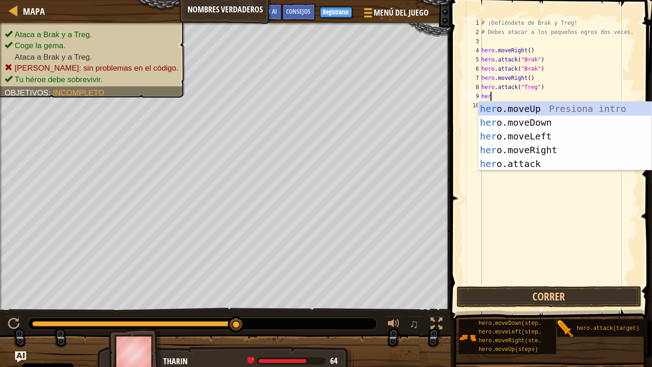
scroll to position [4, 0]
click at [523, 161] on div "hero .moveUp Presiona intro hero .moveDown Presiona intro hero .moveLeft Presio…" at bounding box center [565, 150] width 174 height 96
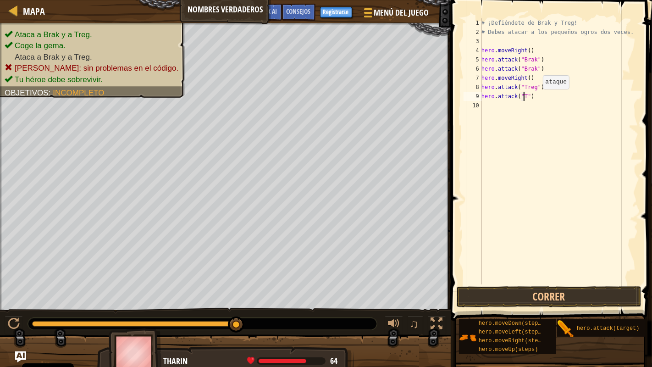
scroll to position [4, 4]
type textarea "hero.attack("Treg")"
click at [525, 268] on button "Correr" at bounding box center [548, 296] width 185 height 21
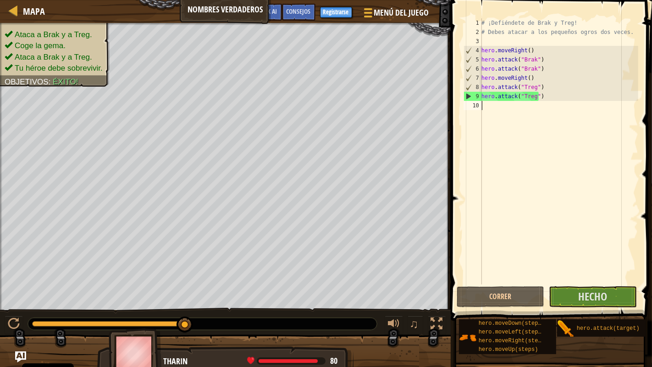
click at [497, 107] on div "# ¡Defiéndete de Brak y Treg! # Debes atacar a los pequeños ogros dos veces. he…" at bounding box center [558, 160] width 159 height 284
click at [575, 268] on button "Hecho" at bounding box center [592, 296] width 88 height 21
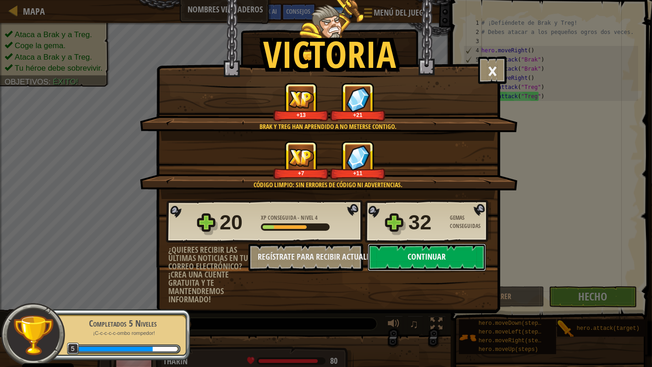
click at [443, 252] on button "Continuar" at bounding box center [426, 256] width 118 height 27
select select "es-ES"
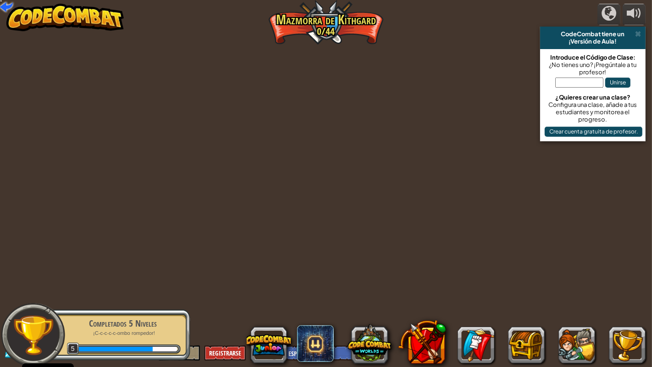
select select "es-ES"
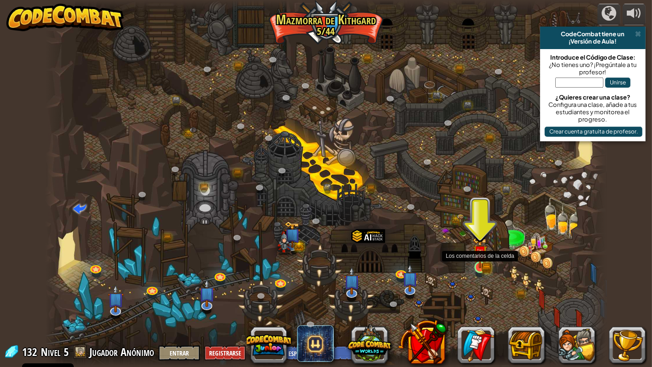
click at [482, 267] on img at bounding box center [479, 252] width 14 height 32
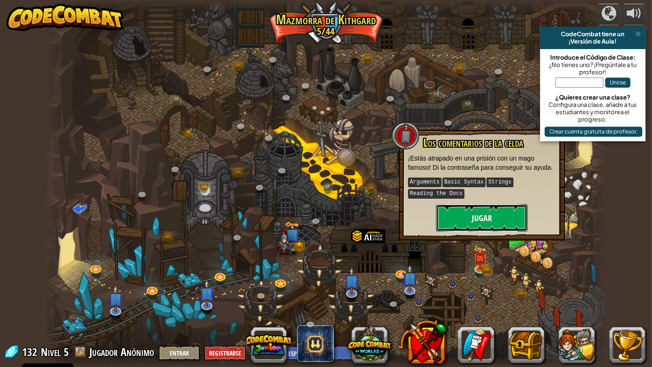
click at [497, 214] on button "Jugar" at bounding box center [482, 217] width 92 height 27
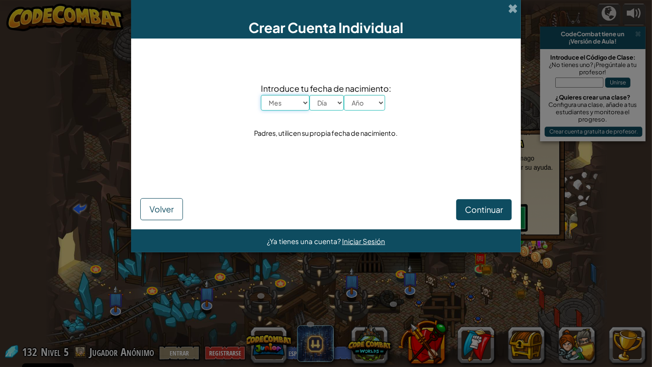
click at [286, 105] on select "Mes Enero Febrero Órdenes de marcha [PERSON_NAME] [PERSON_NAME] Octubre Noviemb…" at bounding box center [285, 103] width 49 height 16
select select "11"
click at [261, 95] on select "Mes Enero Febrero Órdenes de marcha [PERSON_NAME] [PERSON_NAME] Octubre Noviemb…" at bounding box center [285, 103] width 49 height 16
click at [317, 101] on select "Día 1 2 3 4 5 6 7 8 9 10 11 12 13 14 15 16 17 18 19 20 21 22 23 24 25 26 27 28 …" at bounding box center [326, 103] width 34 height 16
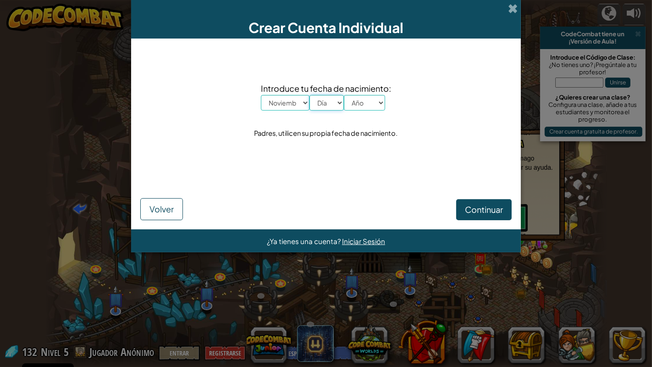
select select "24"
click at [309, 95] on select "Día 1 2 3 4 5 6 7 8 9 10 11 12 13 14 15 16 17 18 19 20 21 22 23 24 25 26 27 28 …" at bounding box center [326, 103] width 34 height 16
click at [357, 108] on select "Año 2025 2024 2023 2022 2021 2020 2019 2018 2017 2016 2015 2014 2013 2012 2011 …" at bounding box center [364, 103] width 41 height 16
select select "2006"
click at [344, 95] on select "Año 2025 2024 2023 2022 2021 2020 2019 2018 2017 2016 2015 2014 2013 2012 2011 …" at bounding box center [364, 103] width 41 height 16
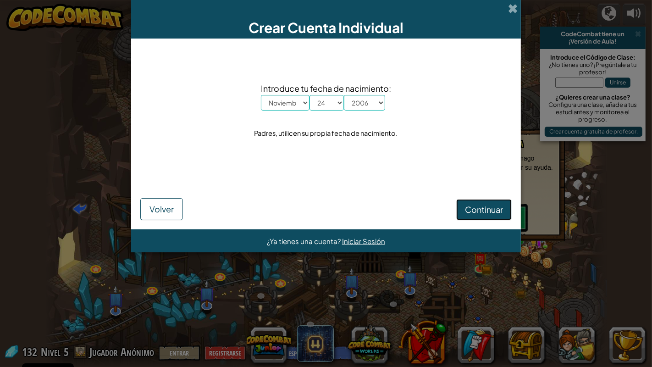
click at [475, 212] on span "Continuar" at bounding box center [484, 209] width 38 height 11
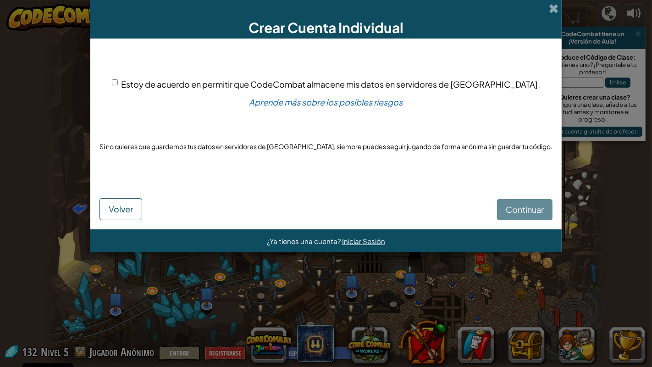
click at [503, 208] on div "Continuar Volver" at bounding box center [325, 201] width 453 height 38
click at [118, 83] on input "Estoy de acuerdo en permitir que CodeCombat almacene mis datos en servidores de…" at bounding box center [115, 82] width 6 height 6
checkbox input "true"
click at [527, 209] on button "Continuar" at bounding box center [524, 209] width 55 height 21
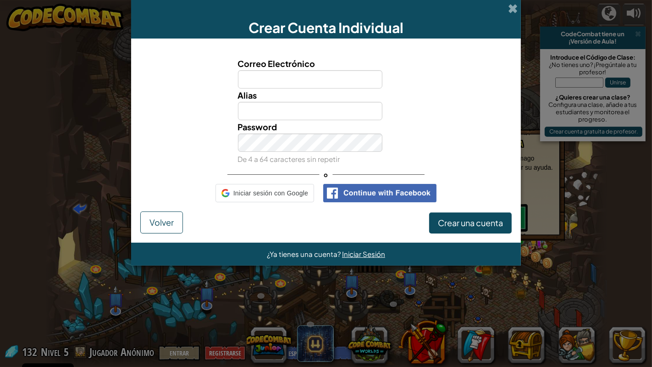
click at [527, 209] on div "Crear Cuenta Individual Correo Electrónico Alias Password De 4 a 64 caracteres …" at bounding box center [326, 183] width 652 height 367
click at [299, 190] on span "Iniciar sesión con Google" at bounding box center [270, 192] width 75 height 13
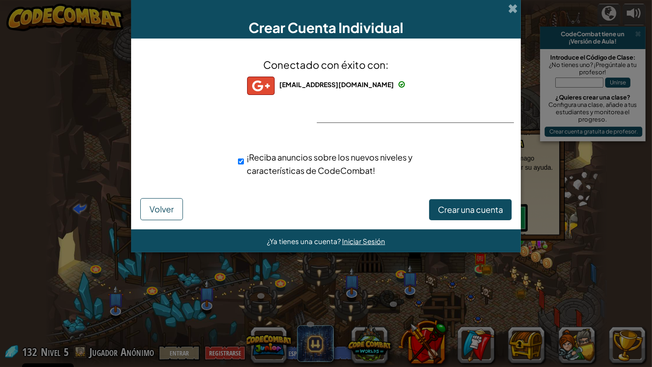
click at [239, 160] on input "¡Reciba anuncios sobre los nuevos niveles y características de CodeCombat!" at bounding box center [241, 161] width 6 height 18
checkbox input "false"
click at [453, 200] on button "Crear una cuenta" at bounding box center [470, 209] width 82 height 21
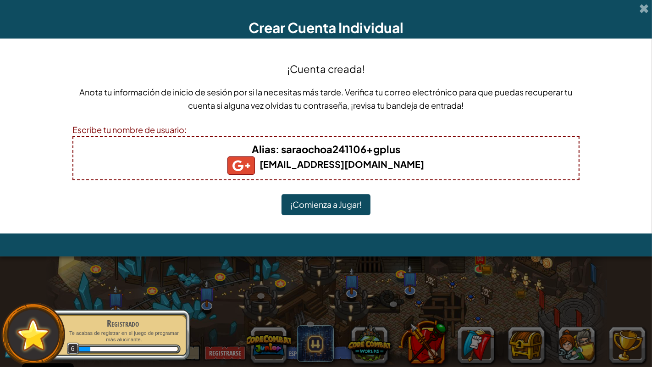
click at [312, 125] on div "Escribe tu nombre de usuario:" at bounding box center [325, 129] width 507 height 13
click at [312, 143] on b "Alias : saraochoa241106+gplus" at bounding box center [326, 149] width 148 height 13
click at [314, 148] on b "Alias : saraochoa241106+gplus" at bounding box center [326, 149] width 148 height 13
click at [416, 148] on h4 "Alias : saraochoa241106+gplus" at bounding box center [325, 149] width 487 height 15
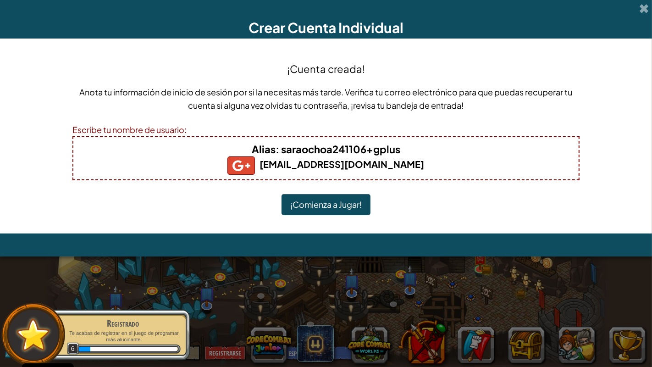
click at [416, 148] on h4 "Alias : saraochoa241106+gplus" at bounding box center [325, 149] width 487 height 15
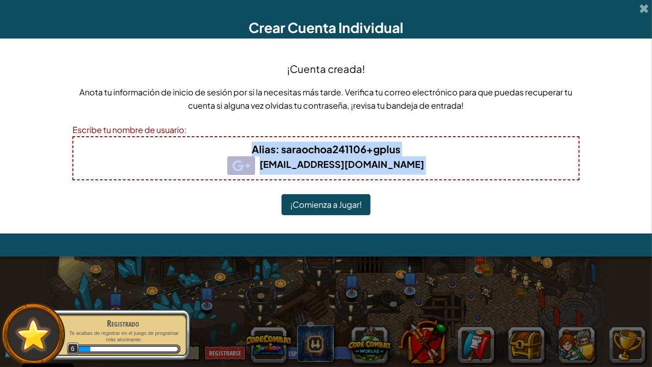
drag, startPoint x: 415, startPoint y: 148, endPoint x: 393, endPoint y: 166, distance: 29.3
click at [393, 166] on div "Alias : saraochoa241106+gplus [EMAIL_ADDRESS][DOMAIN_NAME]" at bounding box center [325, 158] width 507 height 44
click at [393, 166] on b "[EMAIL_ADDRESS][DOMAIN_NAME]" at bounding box center [325, 163] width 197 height 11
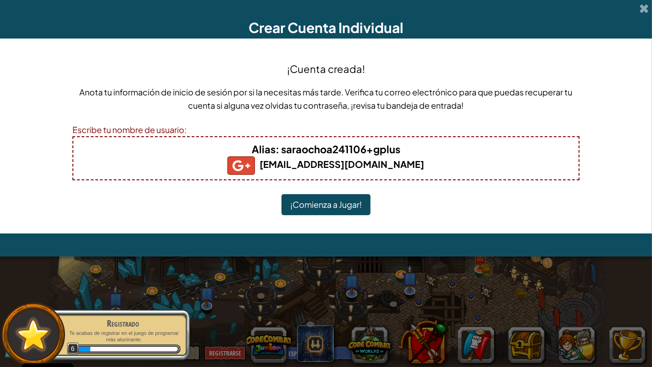
click at [179, 127] on div "Escribe tu nombre de usuario:" at bounding box center [325, 129] width 507 height 13
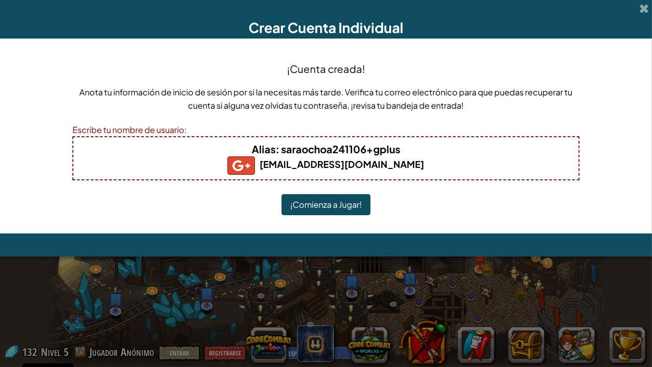
click at [281, 149] on b "Alias : saraochoa241106+gplus" at bounding box center [326, 149] width 148 height 13
click at [321, 213] on button "¡Comienza a Jugar!" at bounding box center [325, 204] width 89 height 21
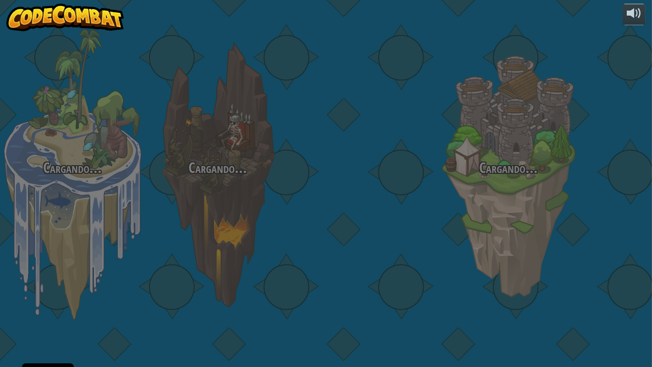
select select "es-ES"
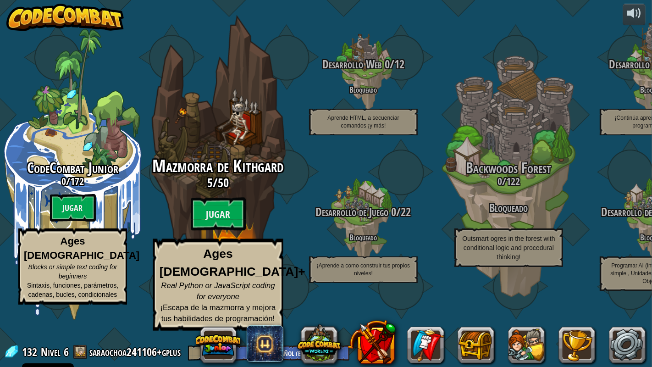
click at [213, 219] on div "Mazmorra de Kithgard 5 / 50 Jugar Ages 8+ Real Python or JavaScript coding for …" at bounding box center [218, 244] width 174 height 174
select select "es-ES"
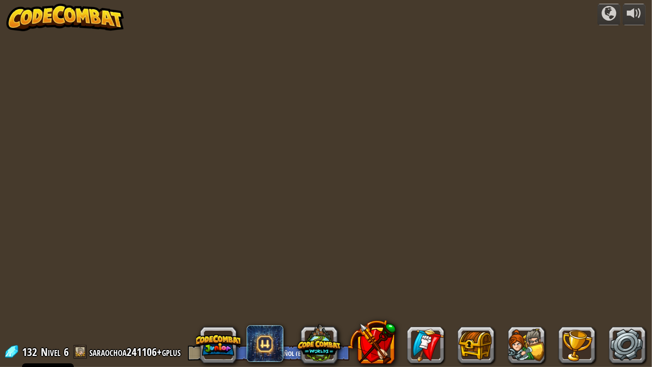
select select "es-ES"
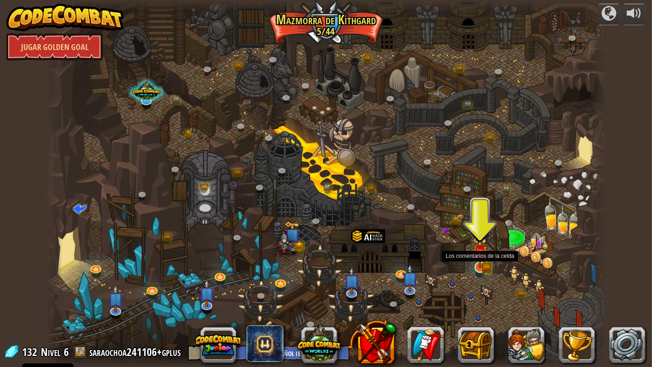
click at [478, 260] on img at bounding box center [479, 252] width 14 height 32
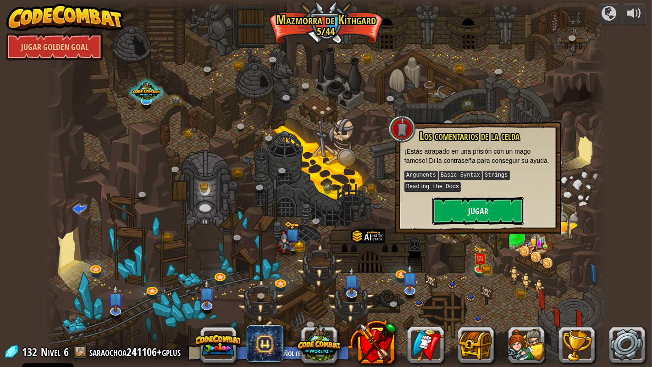
click at [471, 214] on button "Jugar" at bounding box center [478, 210] width 92 height 27
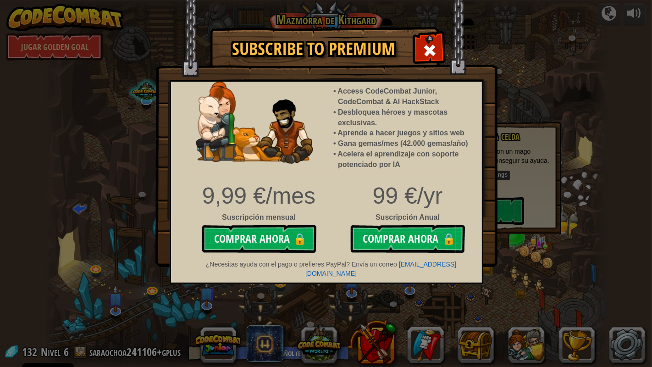
click at [430, 38] on div at bounding box center [429, 49] width 29 height 29
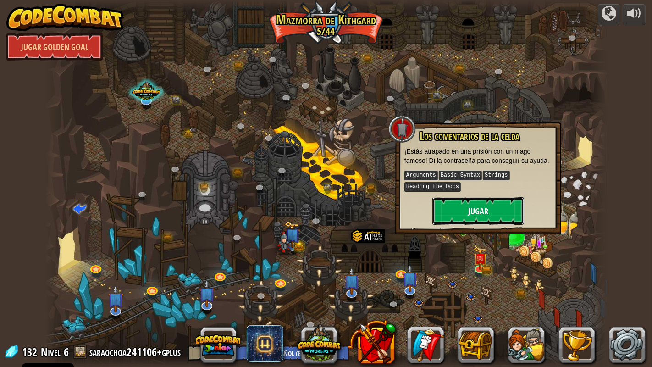
click at [489, 219] on button "Jugar" at bounding box center [478, 210] width 92 height 27
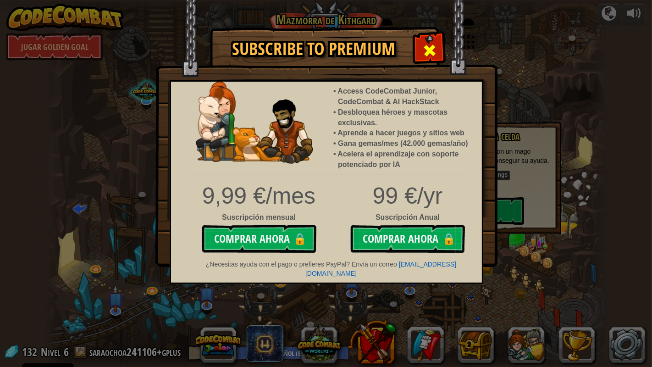
click at [437, 48] on div at bounding box center [429, 49] width 29 height 29
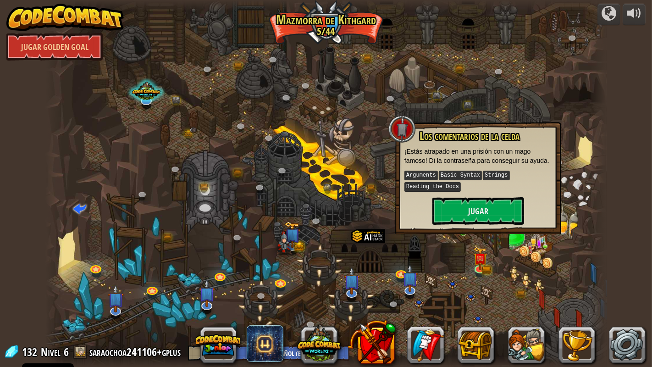
click at [480, 103] on div at bounding box center [325, 183] width 561 height 367
